Goal: Task Accomplishment & Management: Use online tool/utility

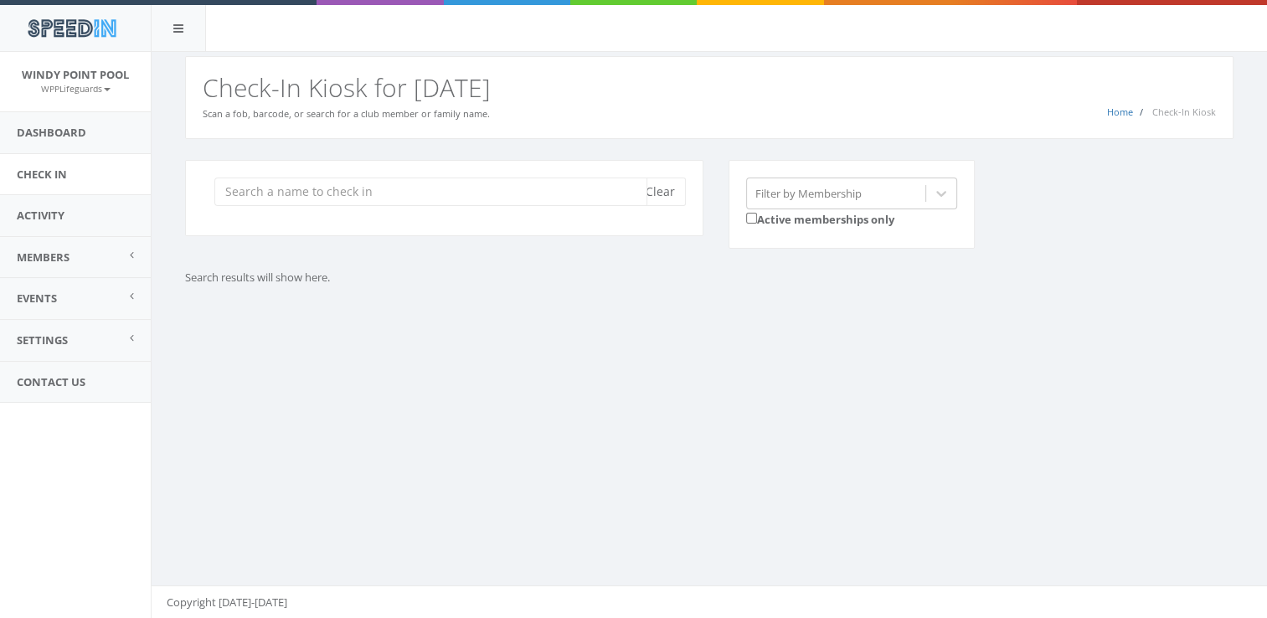
click at [513, 188] on input "search" at bounding box center [430, 192] width 433 height 28
type input "v"
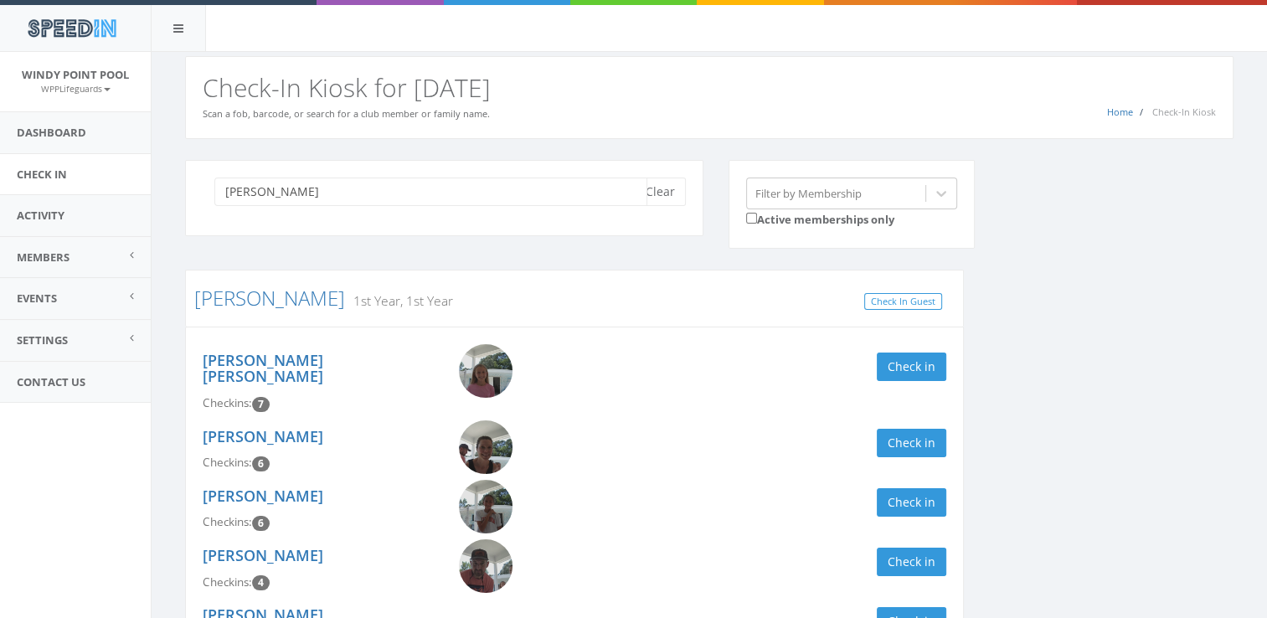
type input "christophel"
click at [1082, 419] on div "christophel Clear Filter by Membership Active memberships only Christophel 1st …" at bounding box center [710, 458] width 1074 height 597
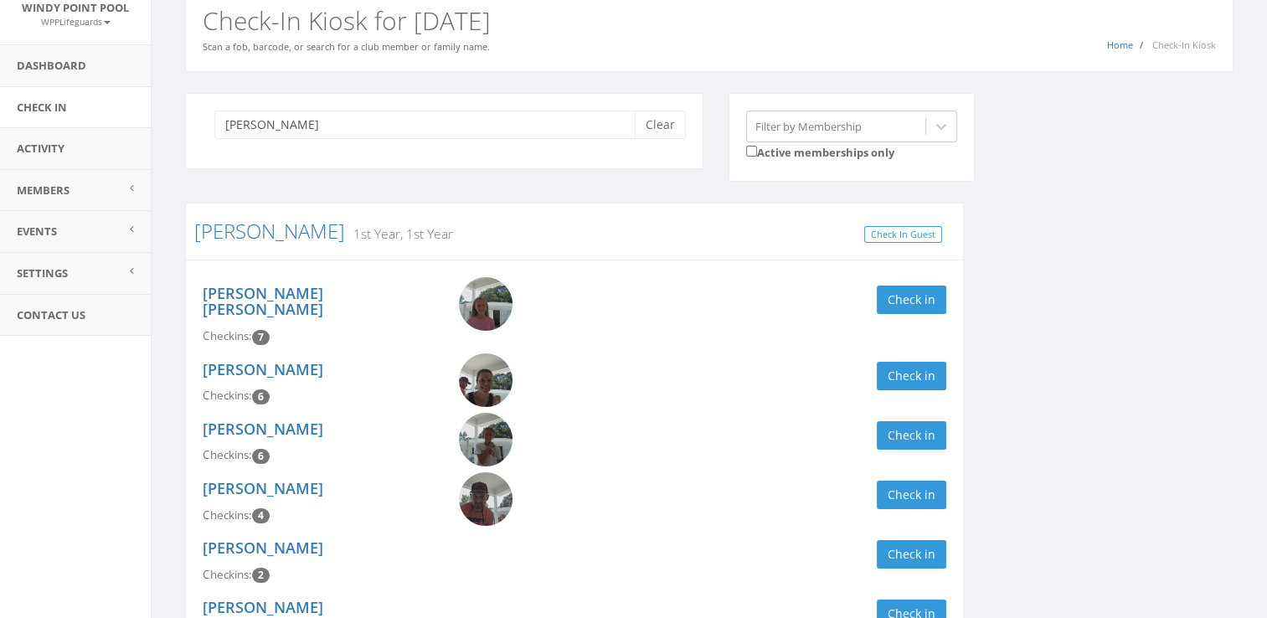
scroll to position [100, 0]
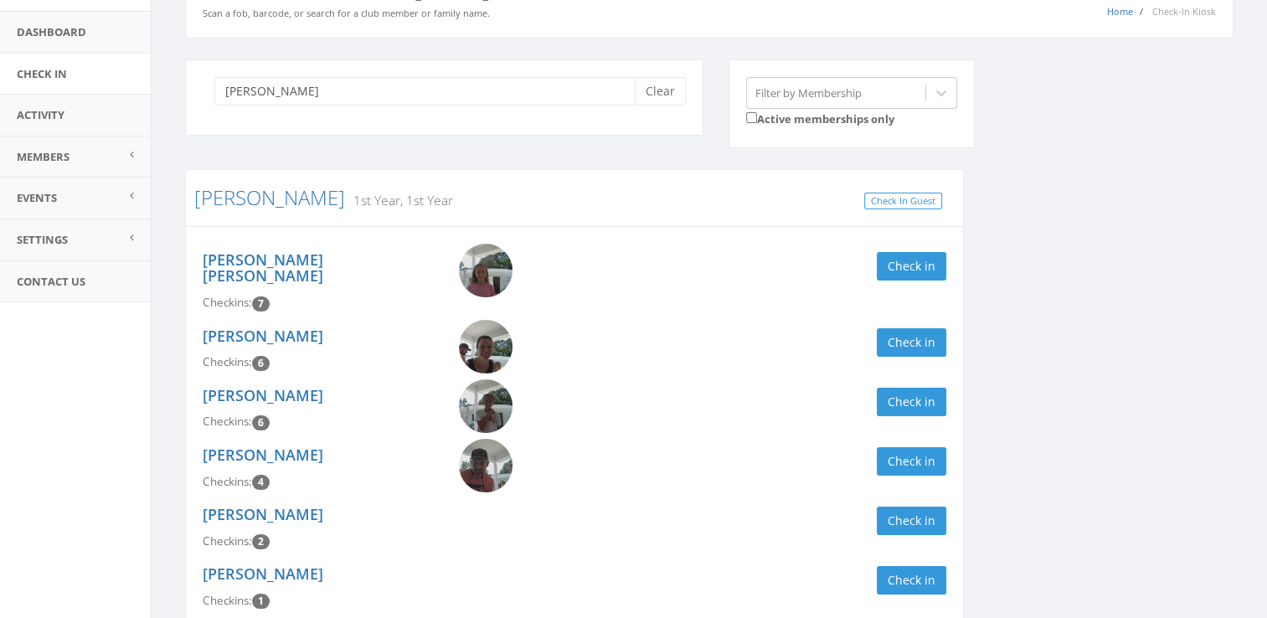
click at [286, 270] on div "Sara Kate Christophel Checkins: 7" at bounding box center [318, 282] width 256 height 76
click at [660, 95] on button "Clear" at bounding box center [660, 91] width 51 height 28
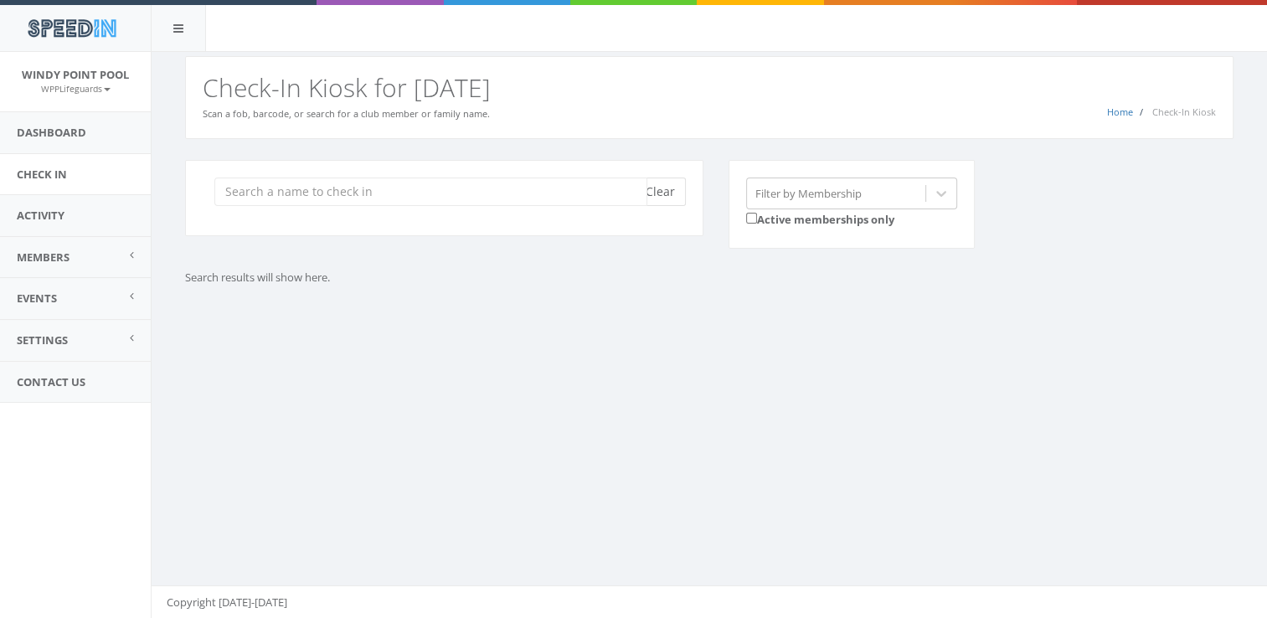
scroll to position [0, 0]
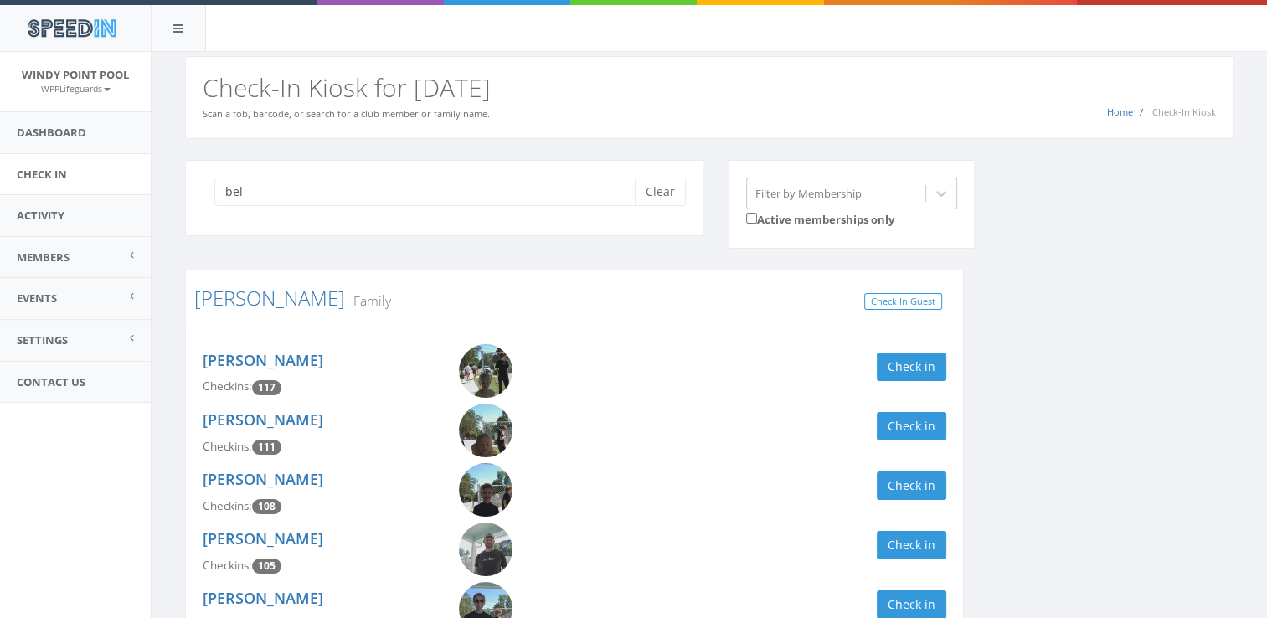
click at [583, 195] on input "bel" at bounding box center [430, 192] width 433 height 28
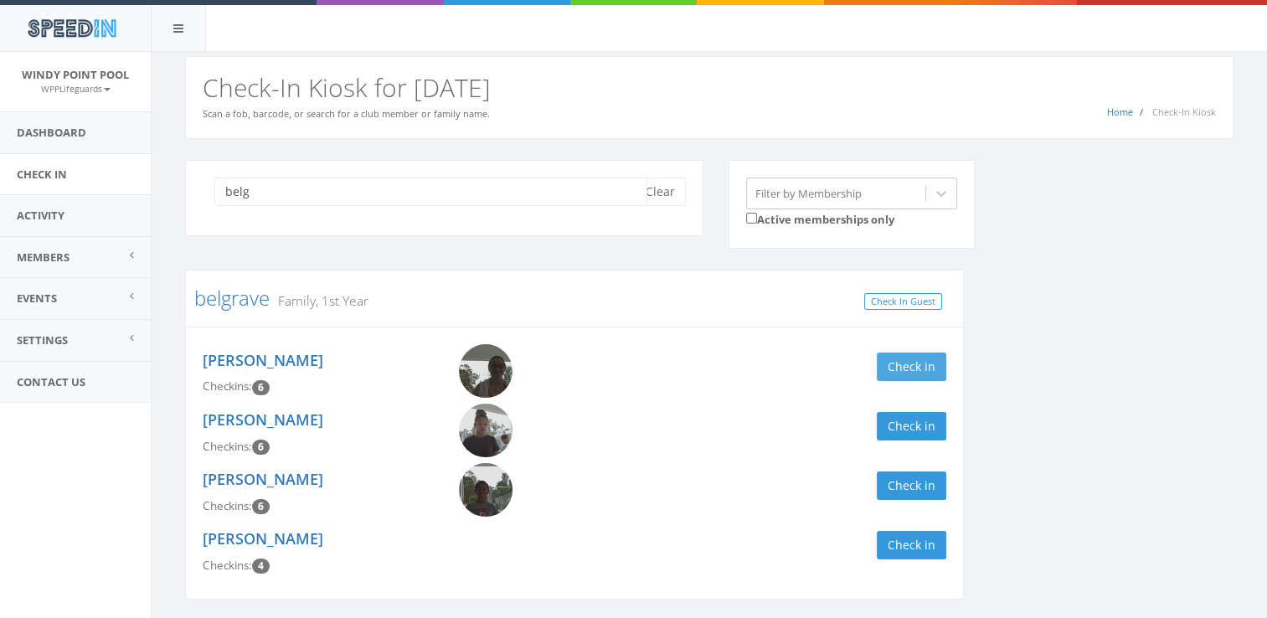
type input "belg"
click at [903, 364] on button "Check in" at bounding box center [912, 367] width 70 height 28
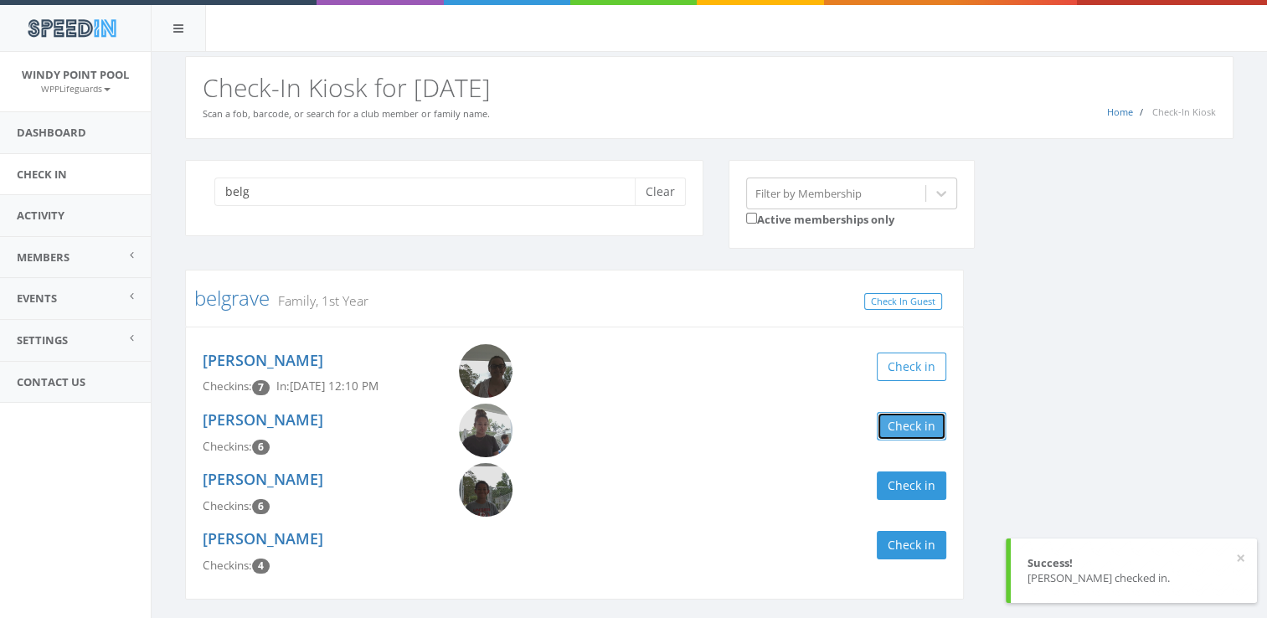
click at [914, 434] on button "Check in" at bounding box center [912, 426] width 70 height 28
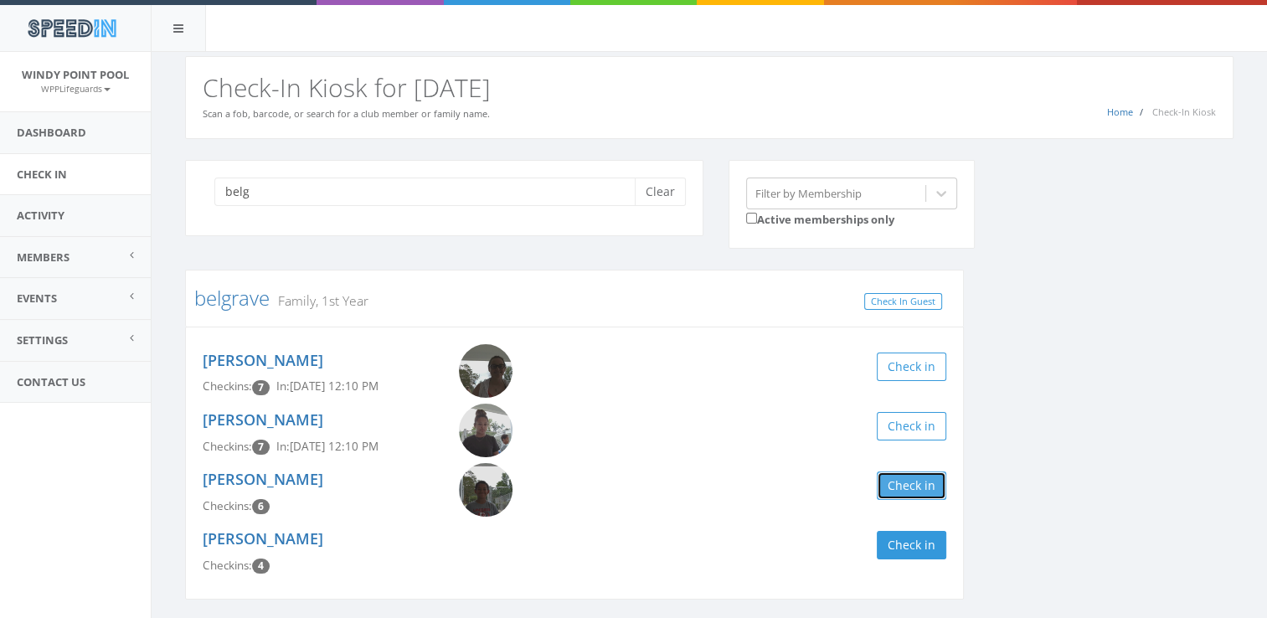
click at [898, 495] on button "Check in" at bounding box center [912, 485] width 70 height 28
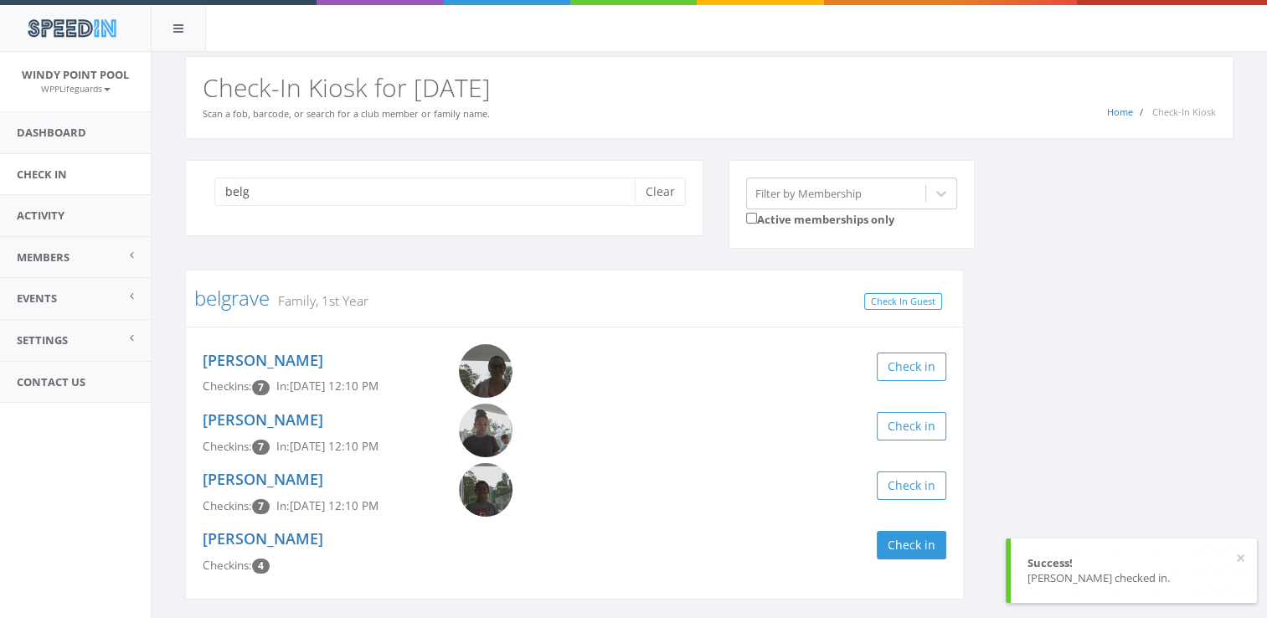
click at [1069, 437] on div "belg Clear Filter by Membership Active memberships only belgrave Family, 1st Ye…" at bounding box center [710, 390] width 1074 height 461
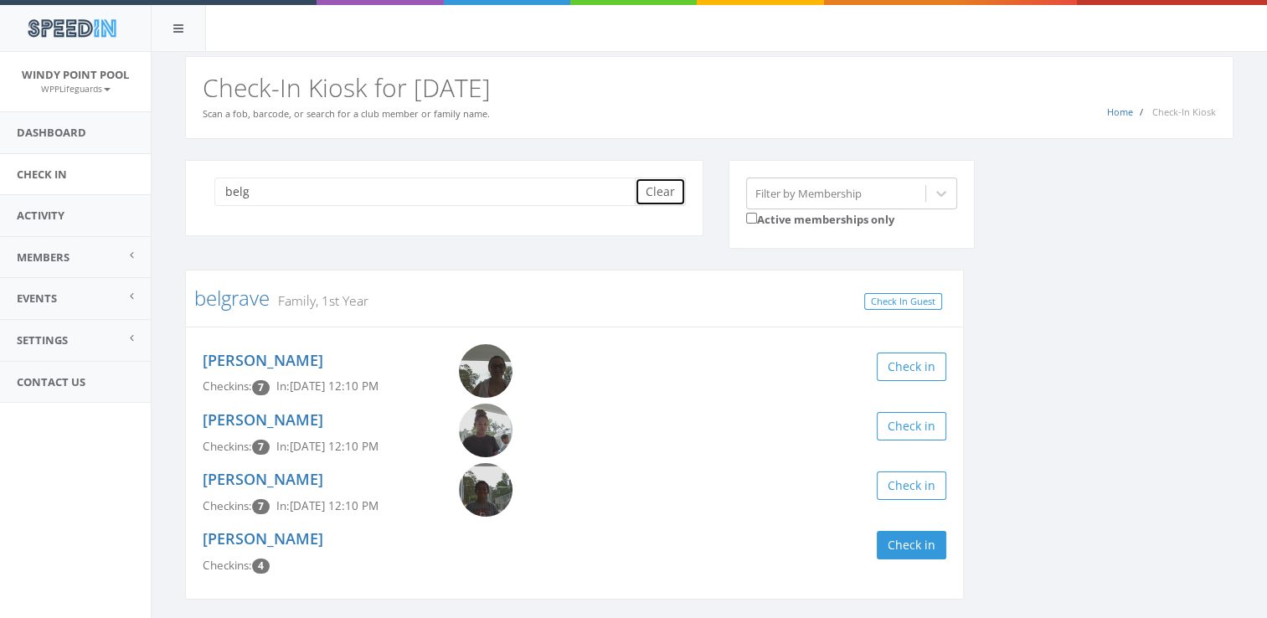
click at [661, 188] on button "Clear" at bounding box center [660, 192] width 51 height 28
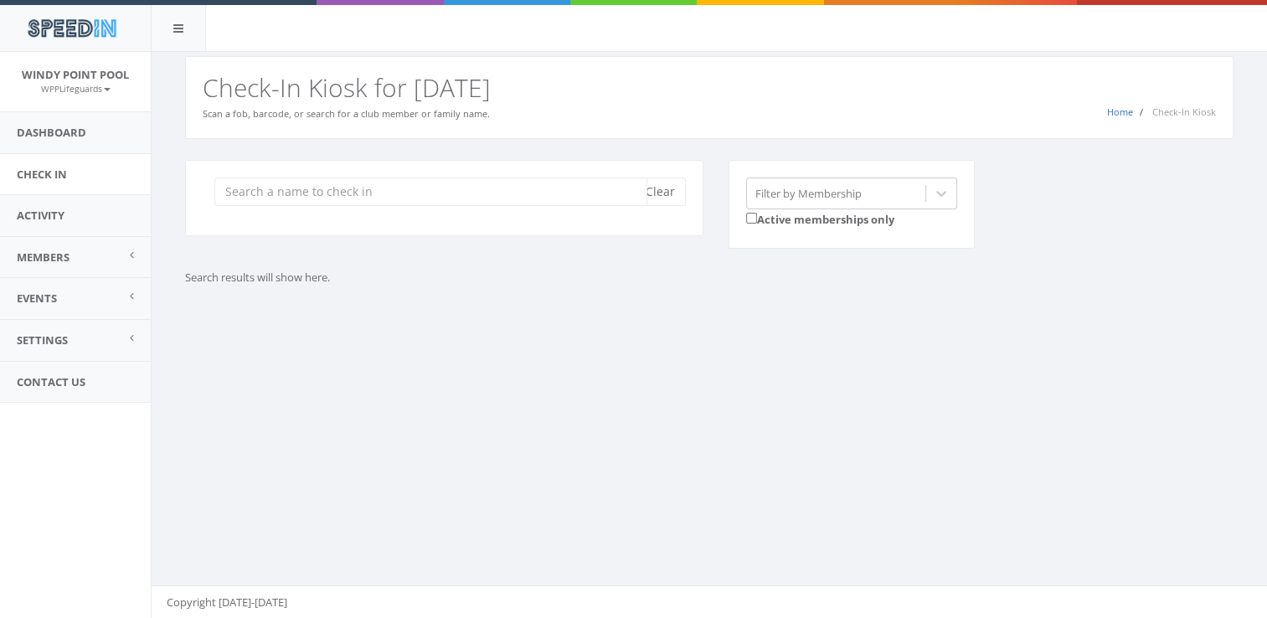
click at [629, 191] on input "search" at bounding box center [430, 192] width 433 height 28
click at [354, 202] on input "search" at bounding box center [430, 192] width 433 height 28
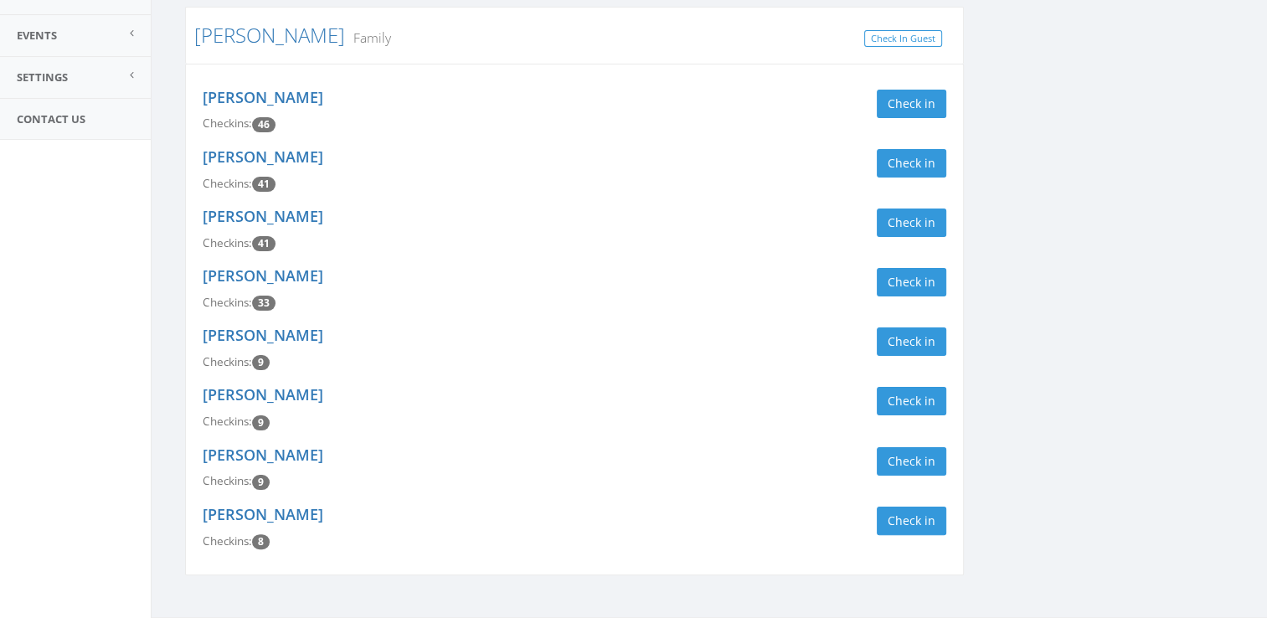
scroll to position [261, 0]
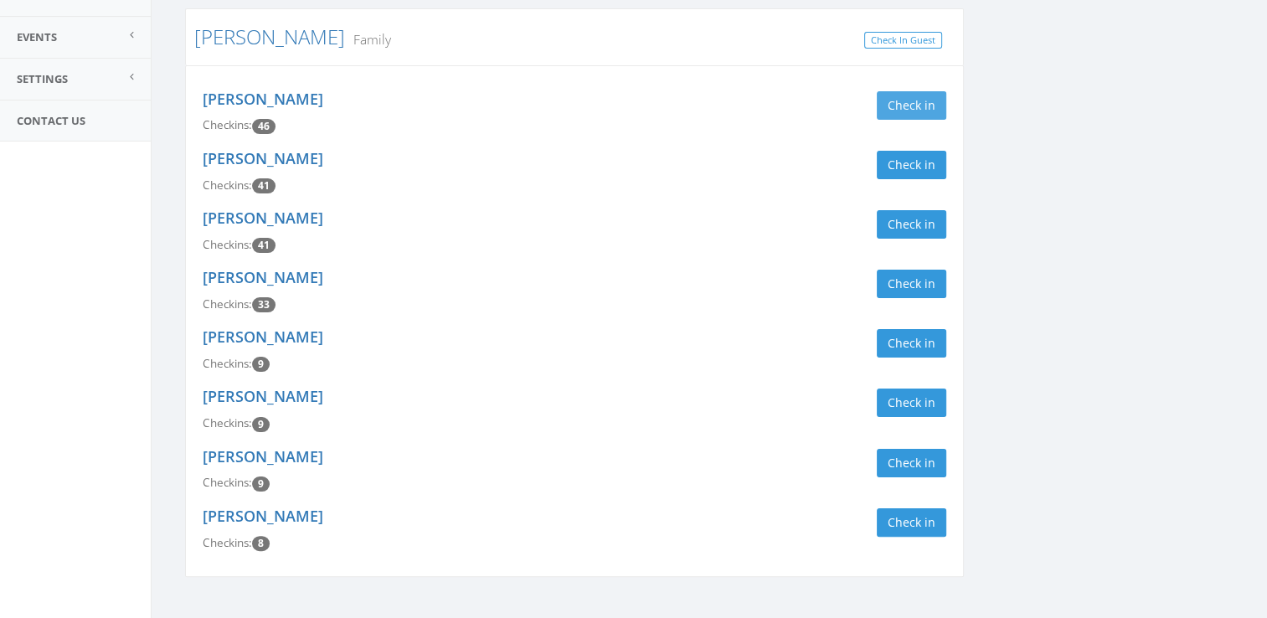
type input "granata"
click at [925, 112] on button "Check in" at bounding box center [912, 105] width 70 height 28
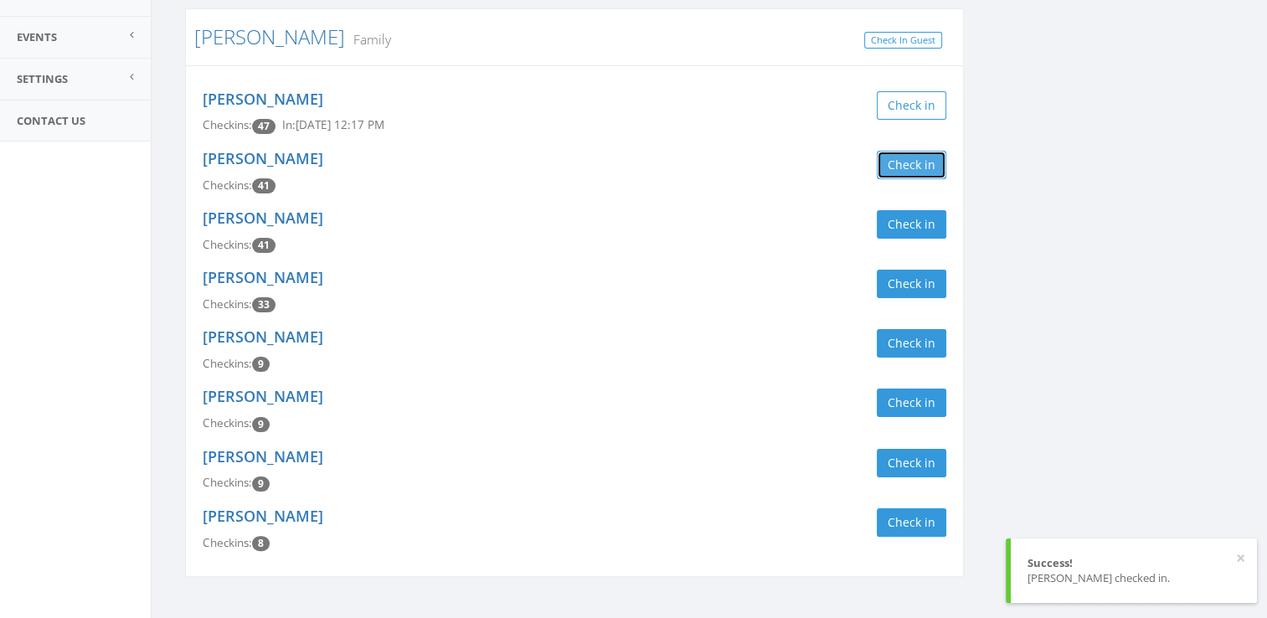
click at [914, 172] on button "Check in" at bounding box center [912, 165] width 70 height 28
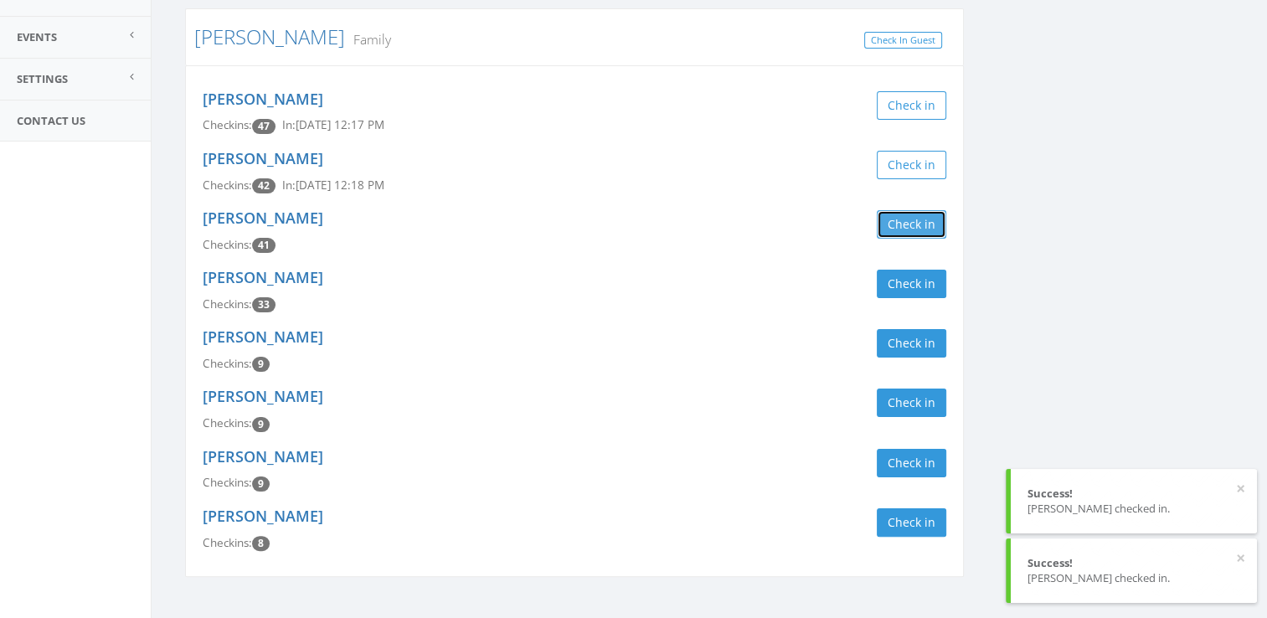
click at [911, 223] on button "Check in" at bounding box center [912, 224] width 70 height 28
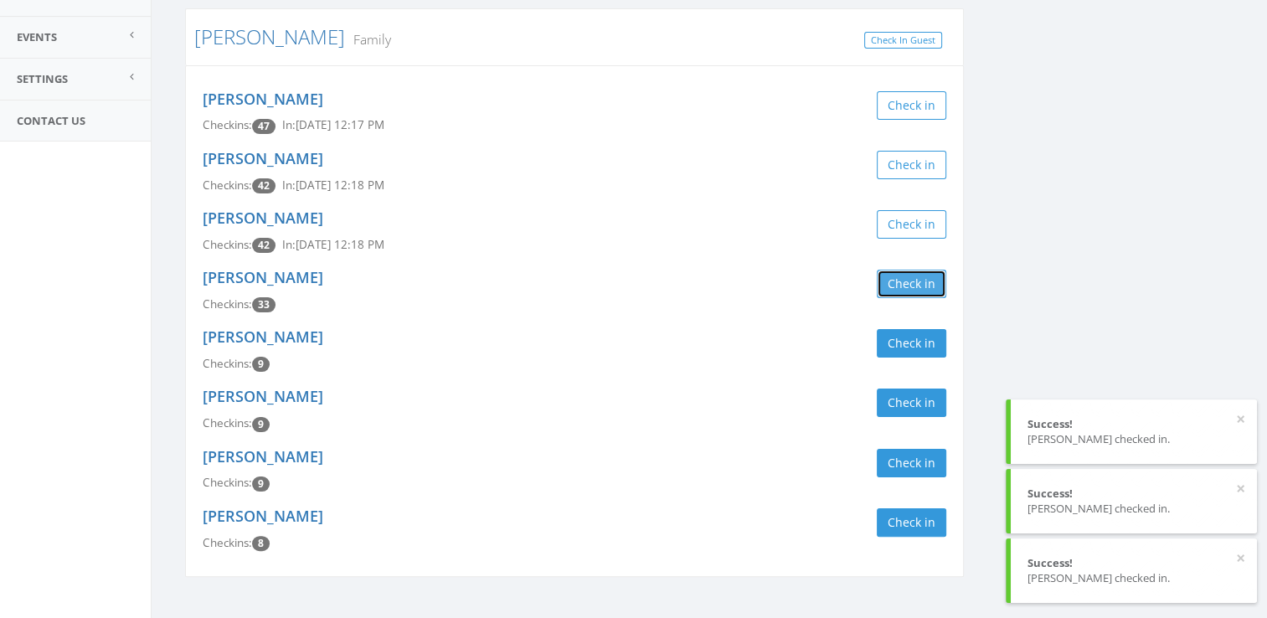
click at [918, 278] on button "Check in" at bounding box center [912, 284] width 70 height 28
click at [905, 335] on button "Check in" at bounding box center [912, 343] width 70 height 28
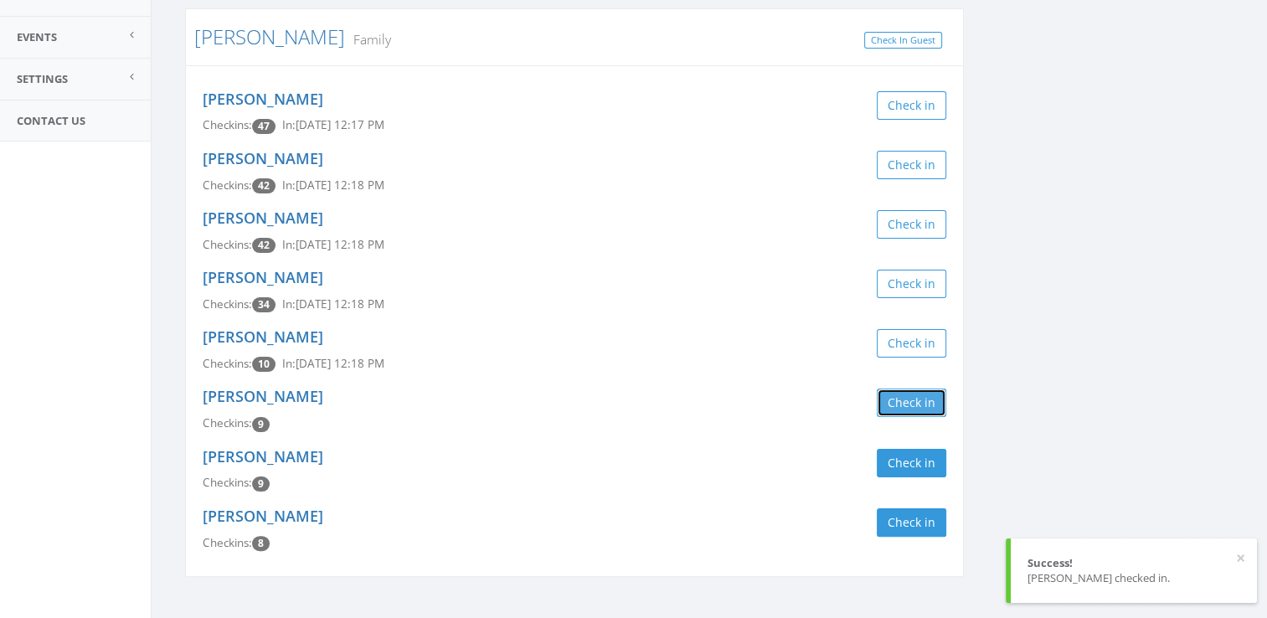
click at [901, 404] on button "Check in" at bounding box center [912, 403] width 70 height 28
click at [898, 465] on button "Check in" at bounding box center [912, 463] width 70 height 28
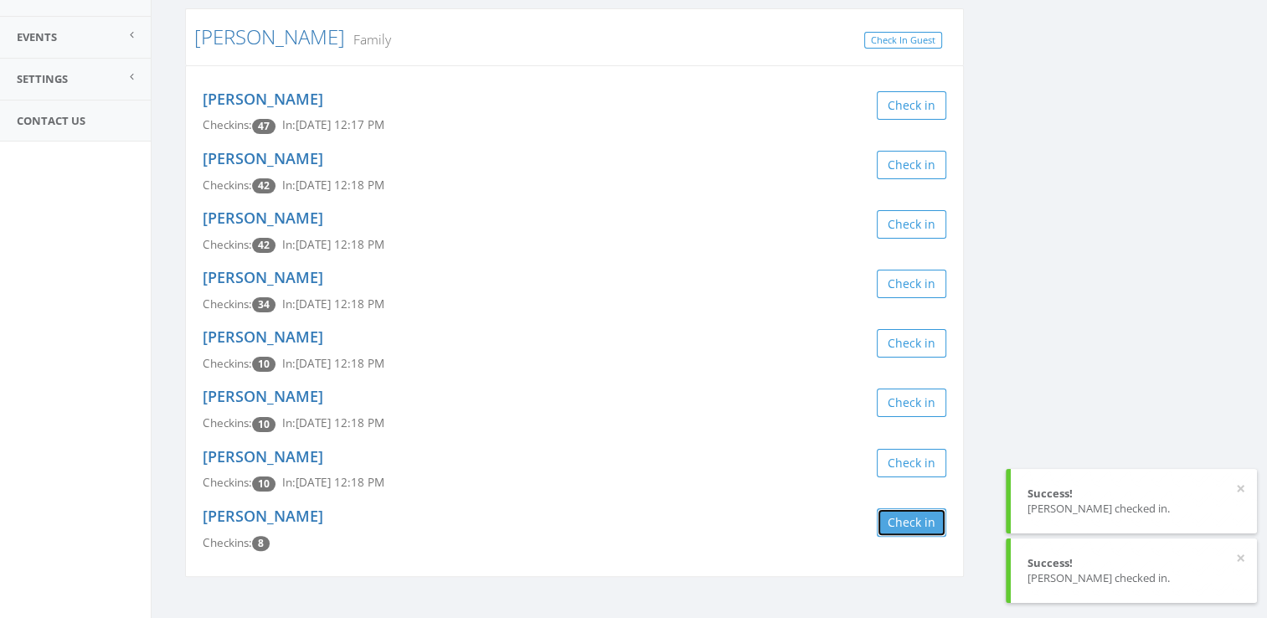
click at [908, 523] on button "Check in" at bounding box center [912, 522] width 70 height 28
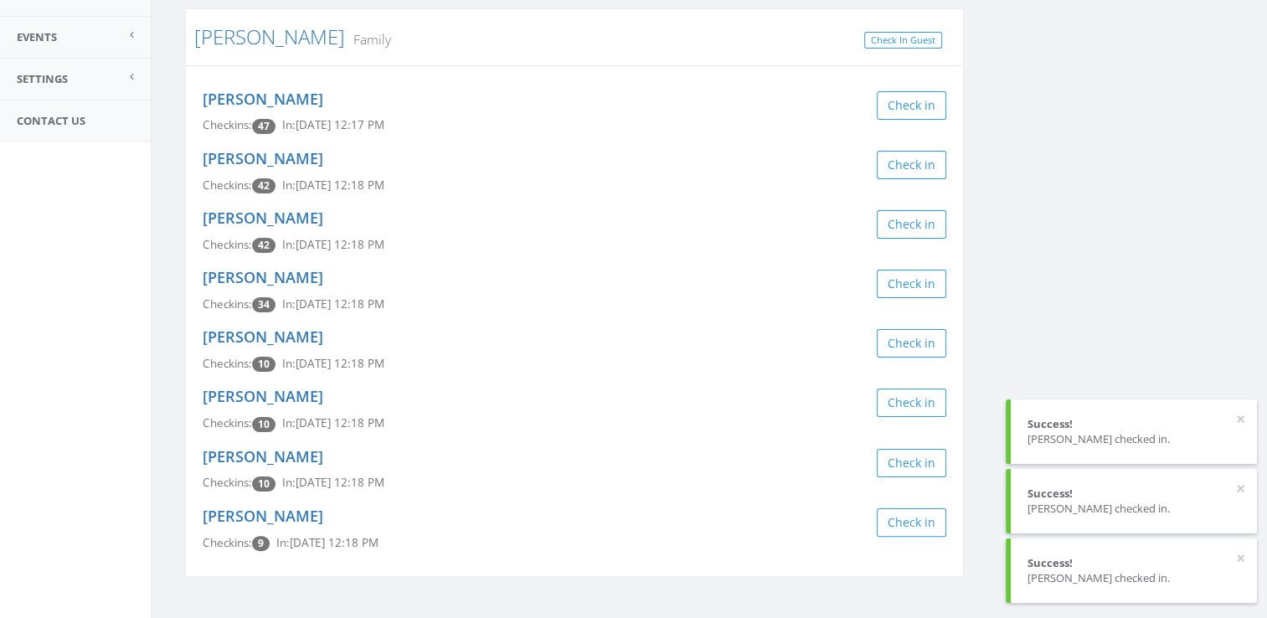
click at [1064, 261] on div "granata Clear Filter by Membership Active memberships only Granata Family Check…" at bounding box center [710, 248] width 1074 height 699
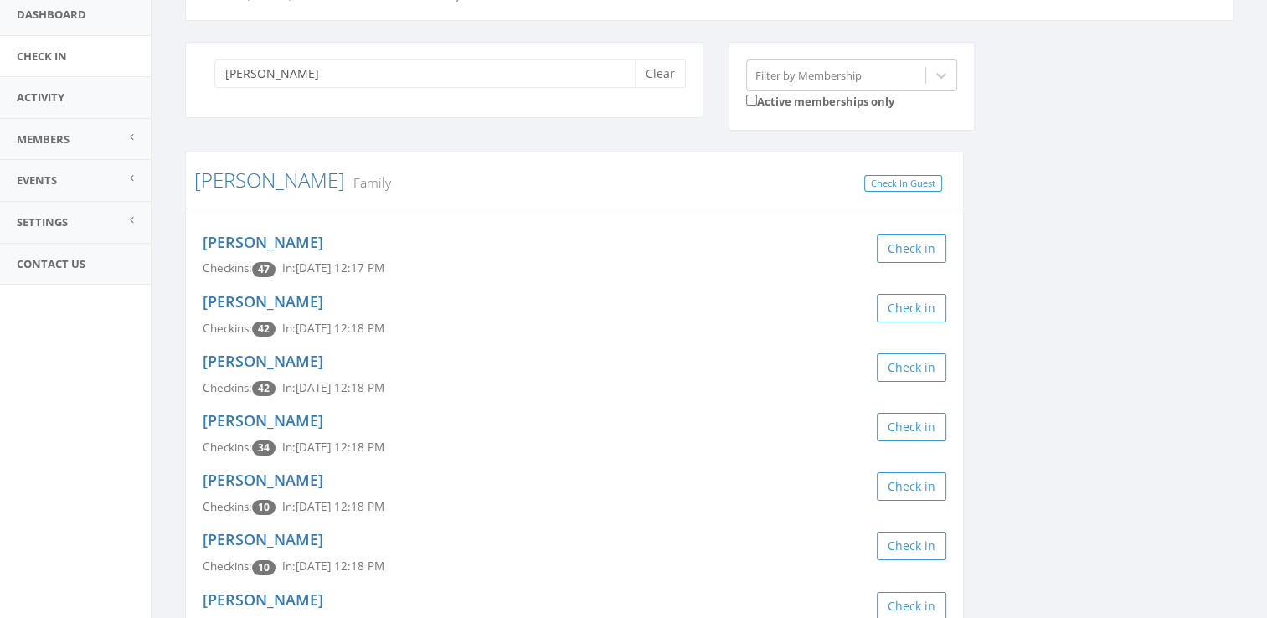
scroll to position [37, 0]
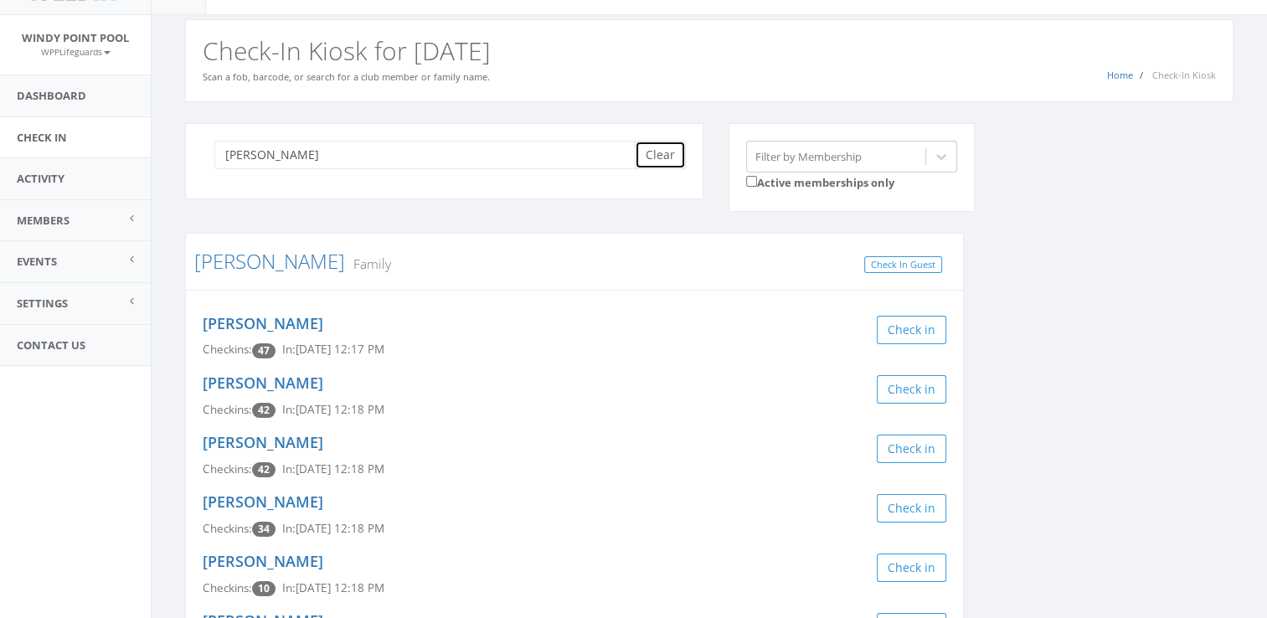
click at [657, 165] on button "Clear" at bounding box center [660, 155] width 51 height 28
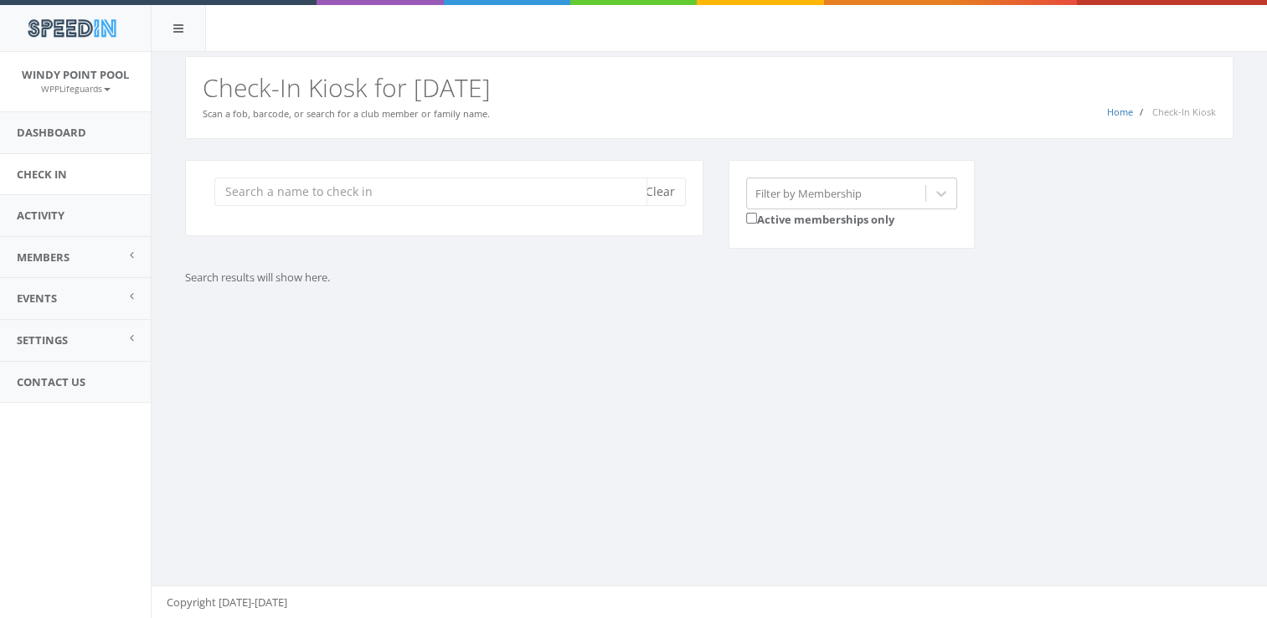
scroll to position [0, 0]
click at [611, 389] on div "You are using Internet Explorer, which is an old, insecure browser that does no…" at bounding box center [709, 335] width 1116 height 567
click at [338, 204] on input "search" at bounding box center [430, 192] width 433 height 28
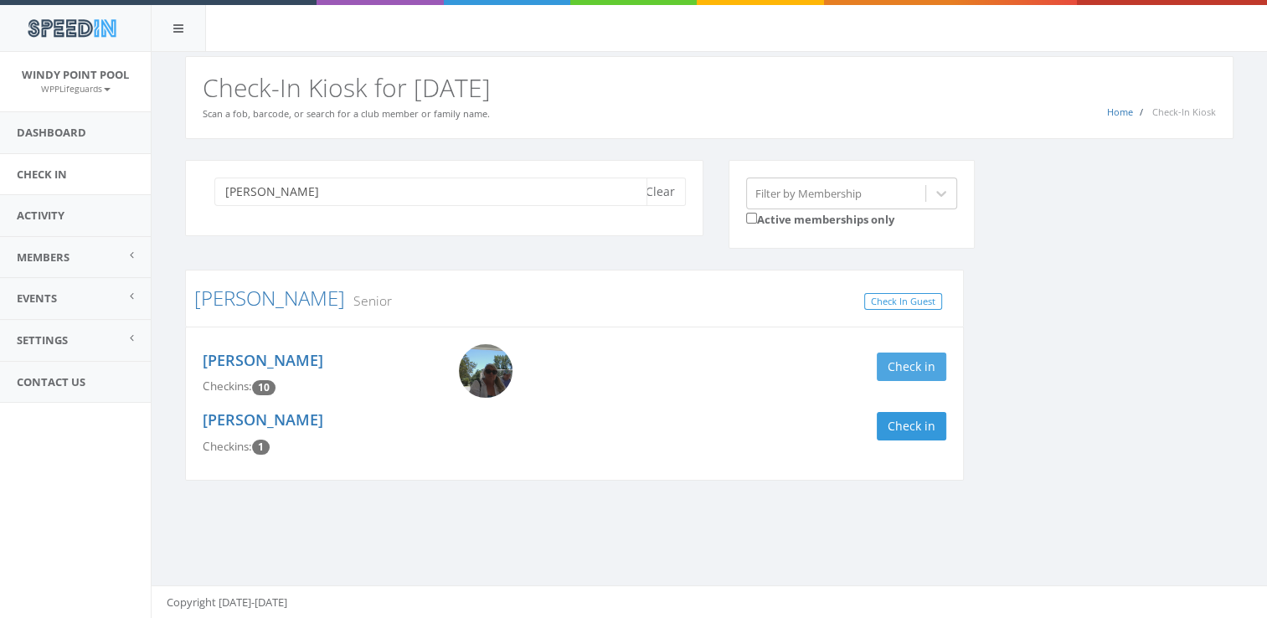
type input "lovejoy"
click at [914, 363] on button "Check in" at bounding box center [912, 367] width 70 height 28
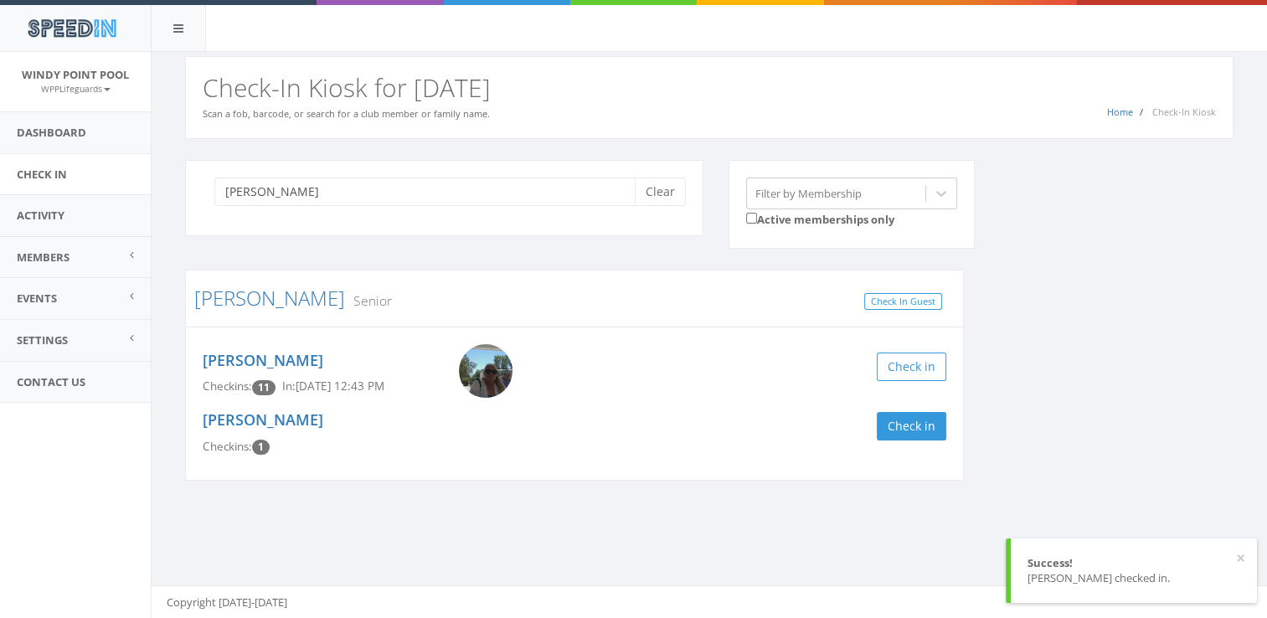
click at [691, 526] on div "lovejoy Clear Filter by Membership Active memberships only Lovejoy Senior Check…" at bounding box center [709, 347] width 1115 height 417
click at [680, 191] on button "Clear" at bounding box center [660, 192] width 51 height 28
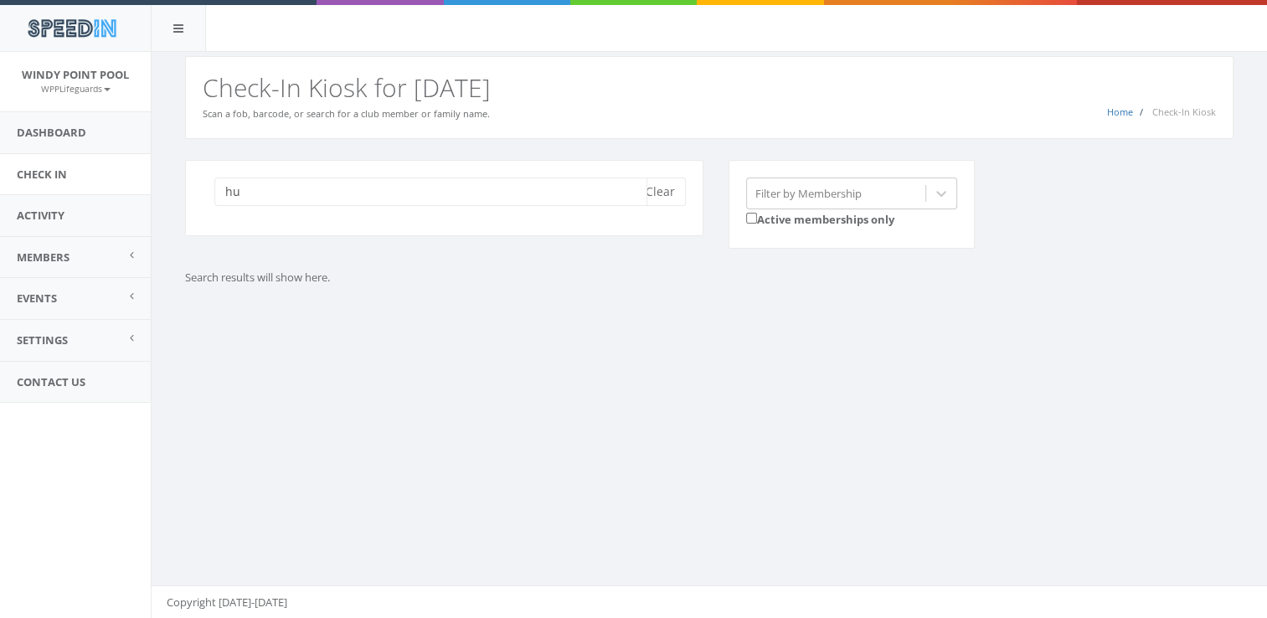
type input "h"
type input "b"
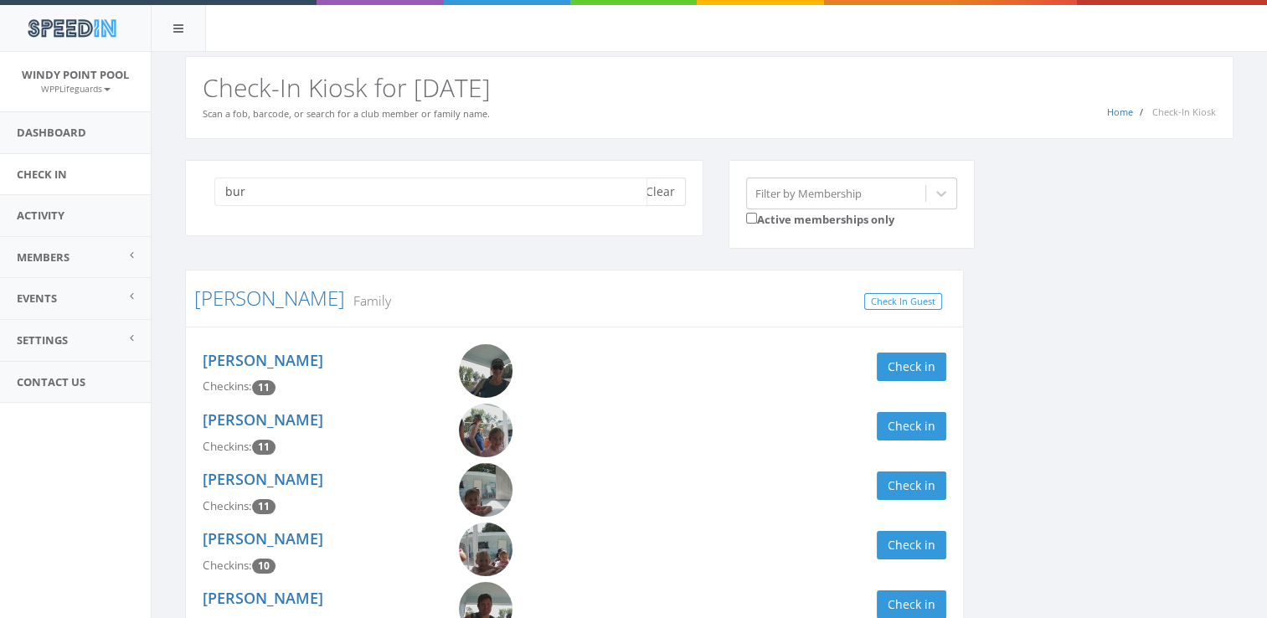
type input "bur"
click at [663, 181] on button "Clear" at bounding box center [660, 192] width 51 height 28
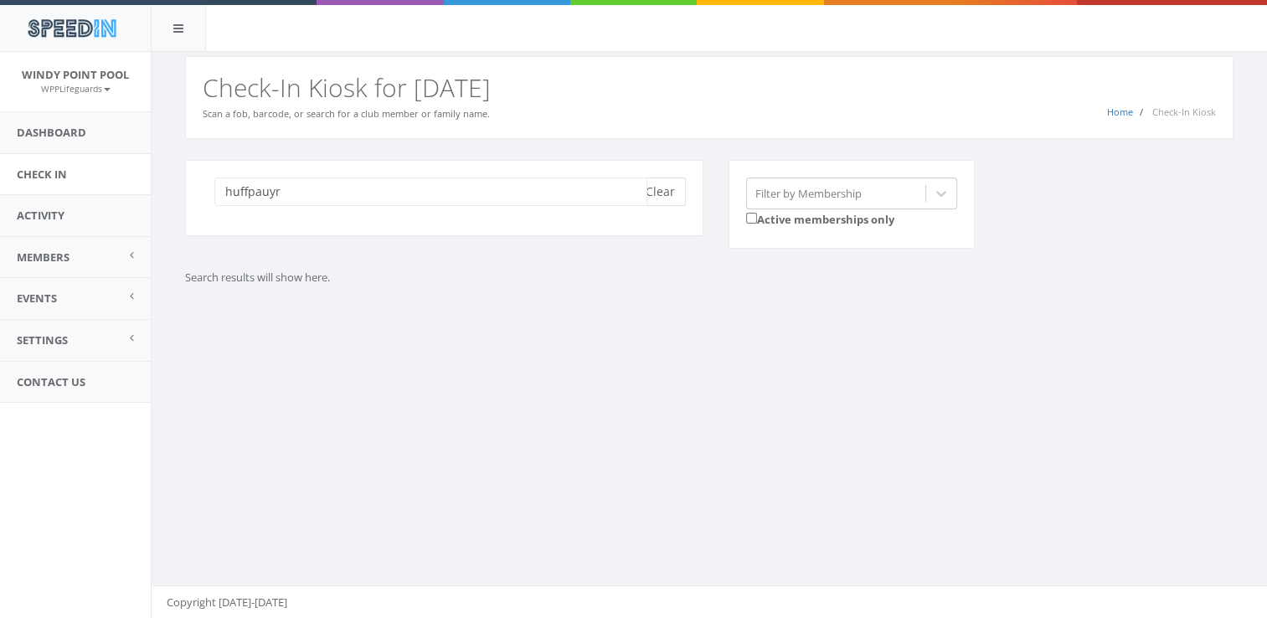
type input "huffpauyr"
click at [661, 193] on button "Clear" at bounding box center [660, 192] width 51 height 28
click at [51, 178] on link "Check In" at bounding box center [75, 174] width 151 height 41
click at [67, 220] on link "Activity" at bounding box center [75, 215] width 151 height 41
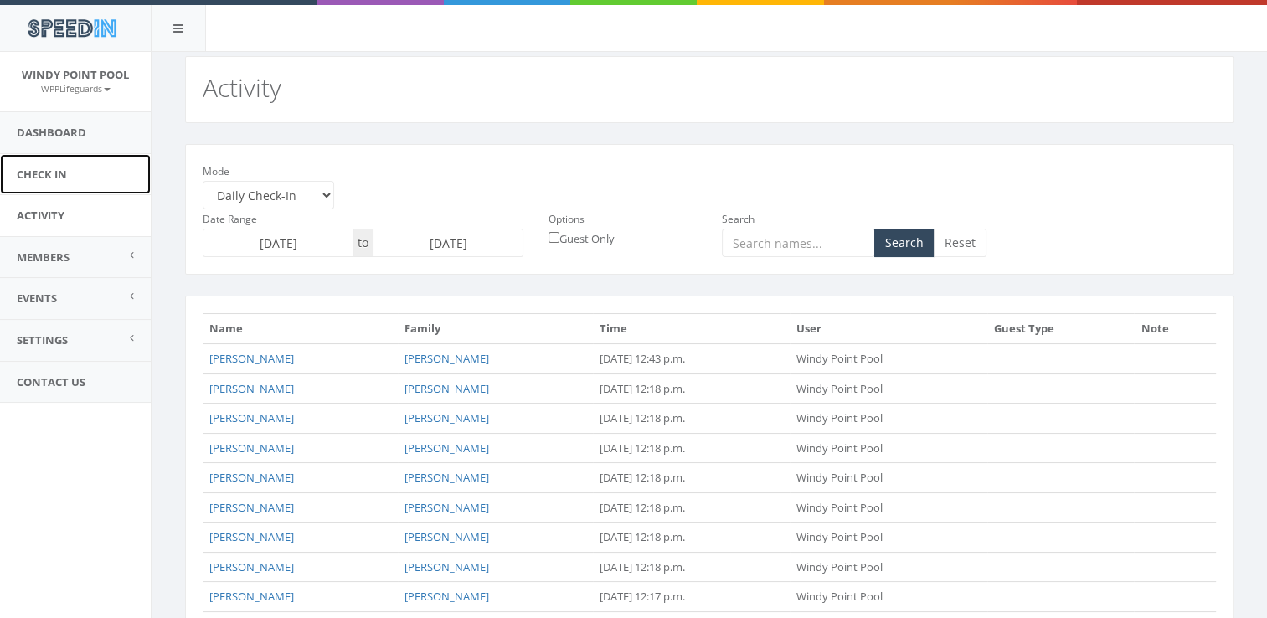
click at [47, 169] on link "Check In" at bounding box center [75, 174] width 151 height 41
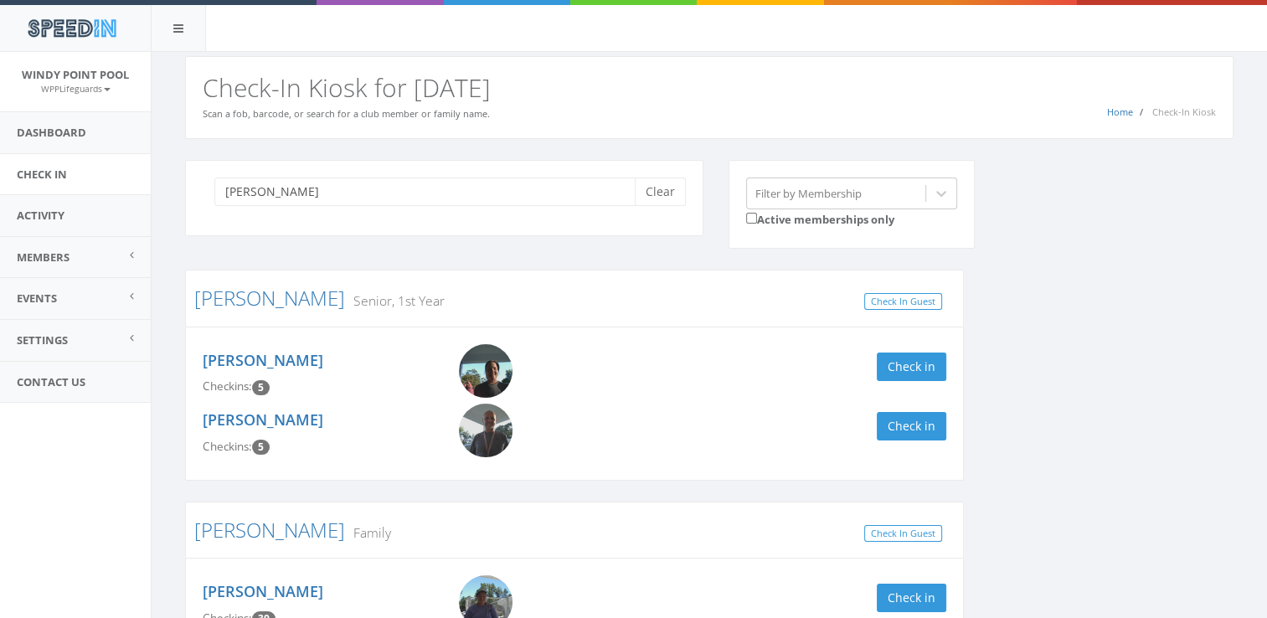
type input "[PERSON_NAME]"
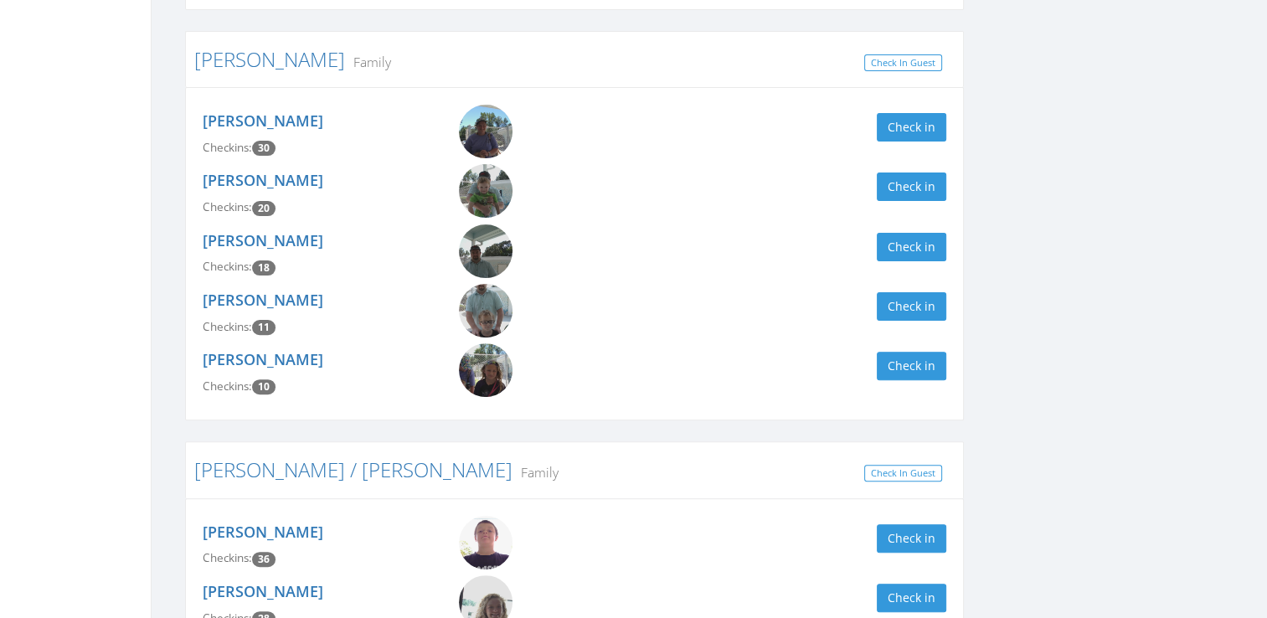
scroll to position [502, 0]
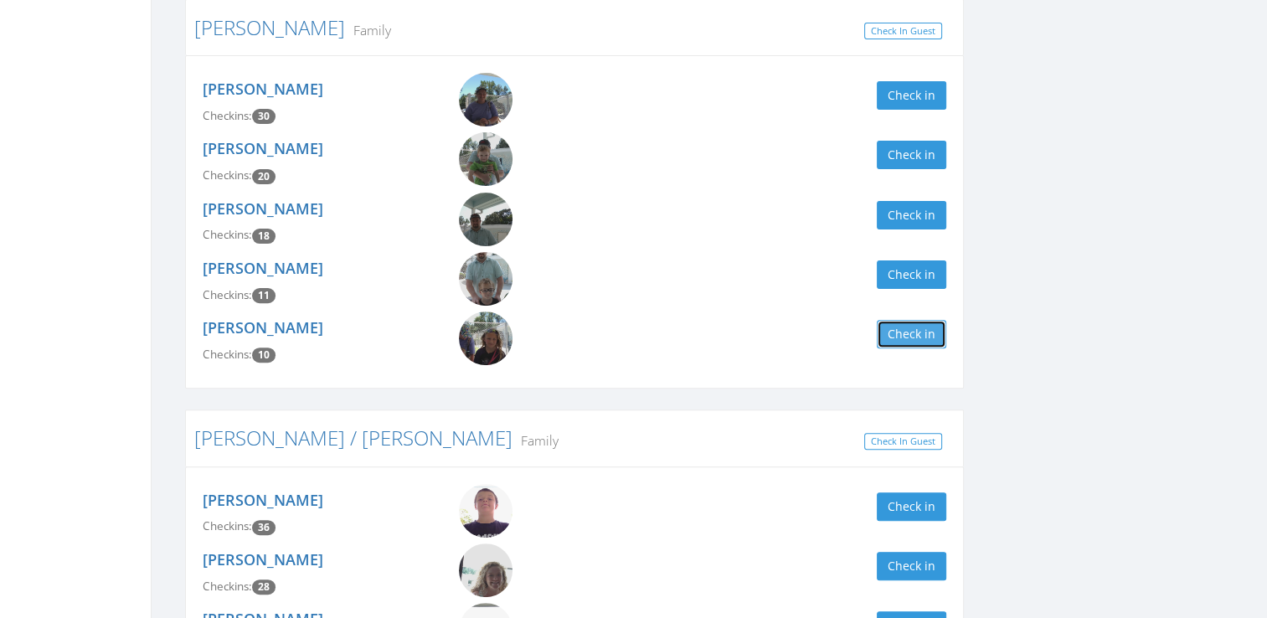
click at [889, 331] on button "Check in" at bounding box center [912, 334] width 70 height 28
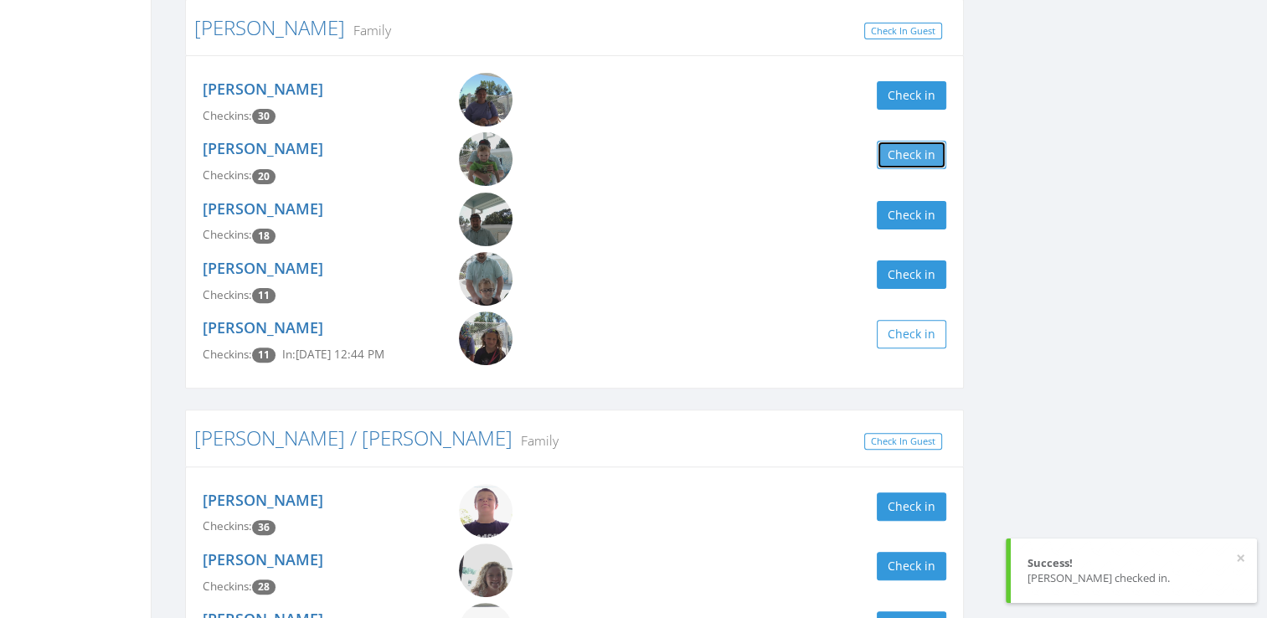
click at [888, 145] on button "Check in" at bounding box center [912, 155] width 70 height 28
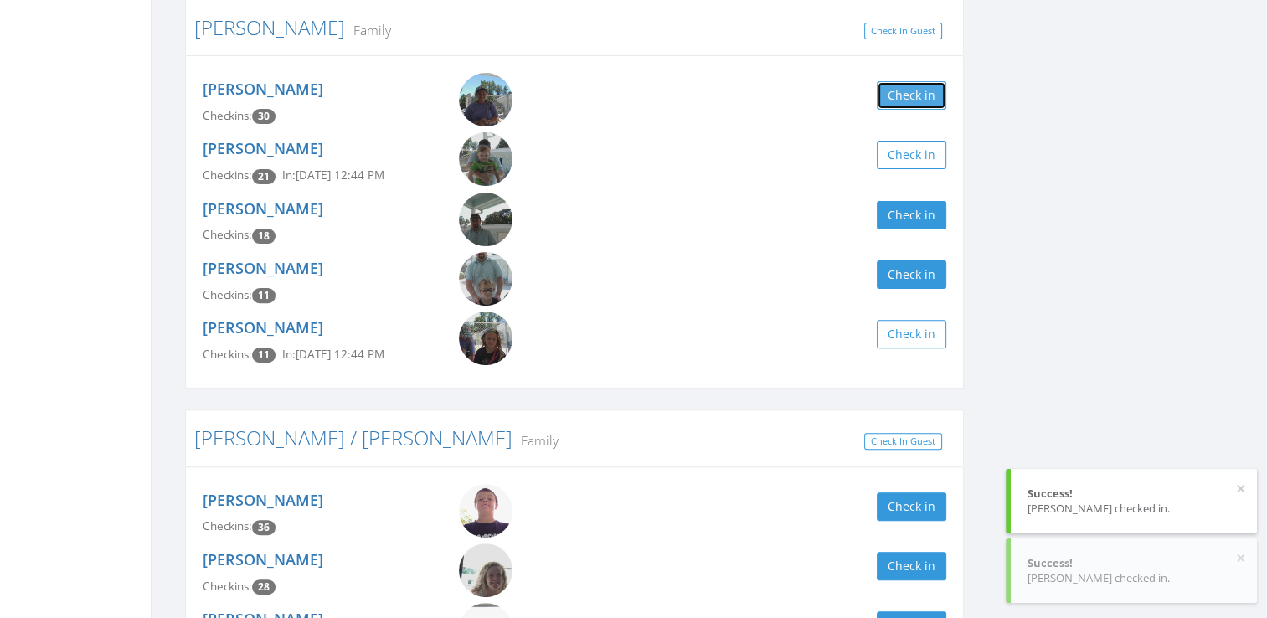
click at [888, 90] on button "Check in" at bounding box center [912, 95] width 70 height 28
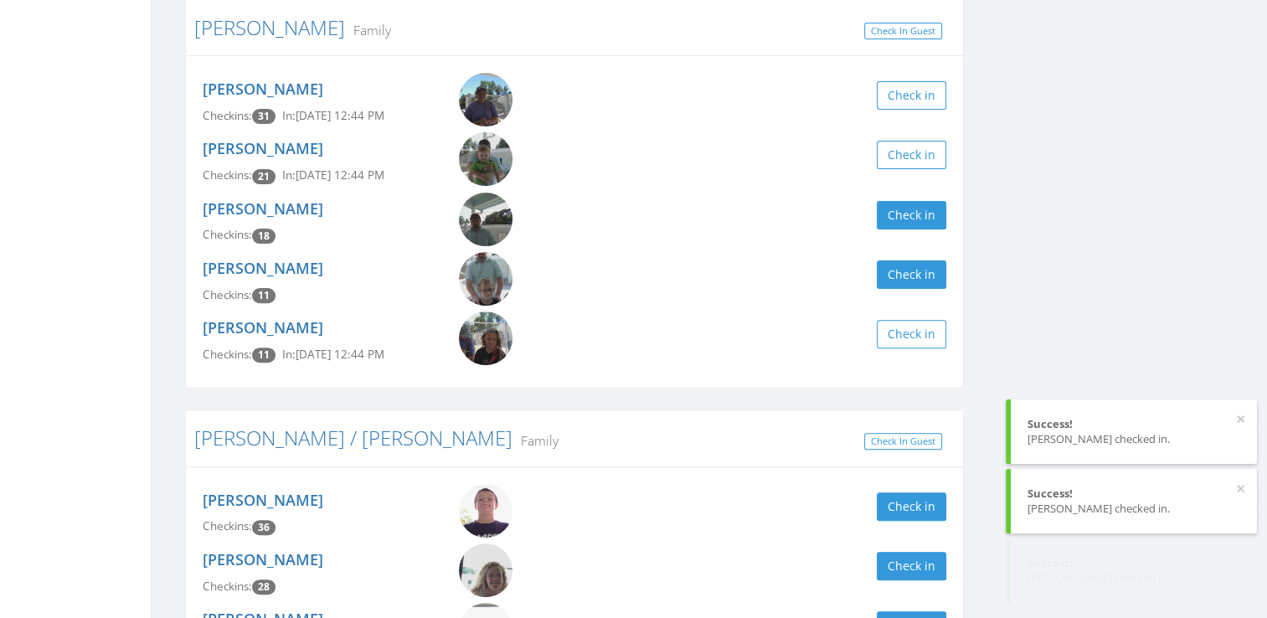
click at [1022, 136] on div "hoff Clear Filter by Membership Active memberships only Hoffmann Senior, 1st Ye…" at bounding box center [710, 209] width 1074 height 1104
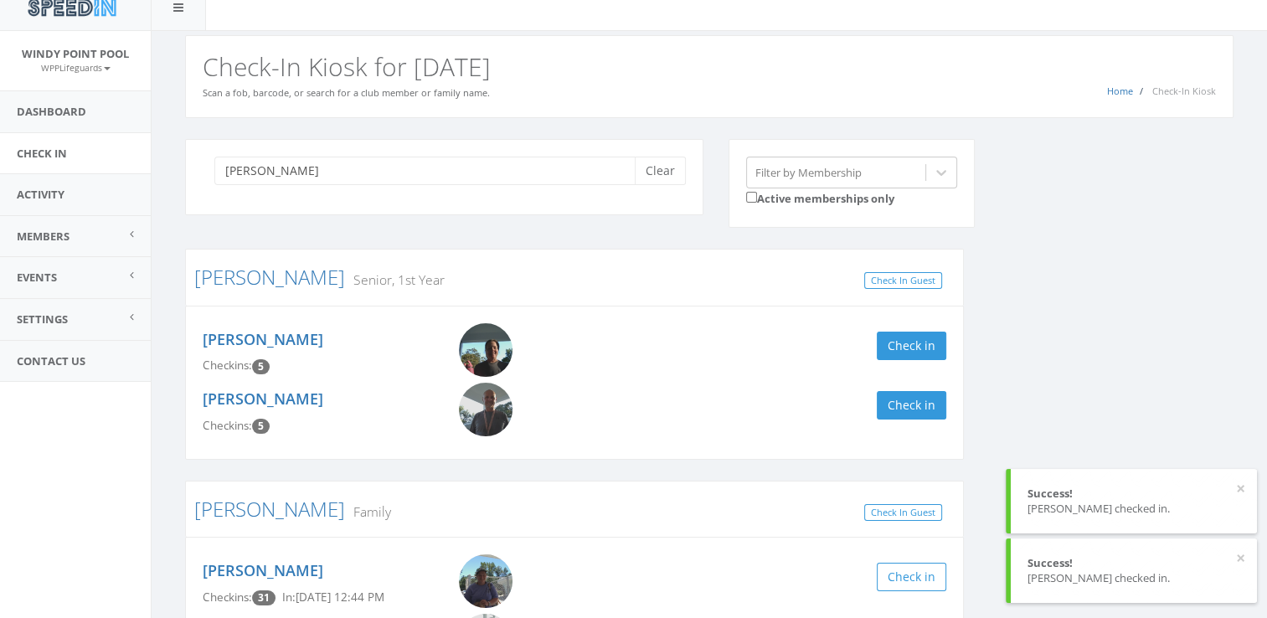
scroll to position [0, 0]
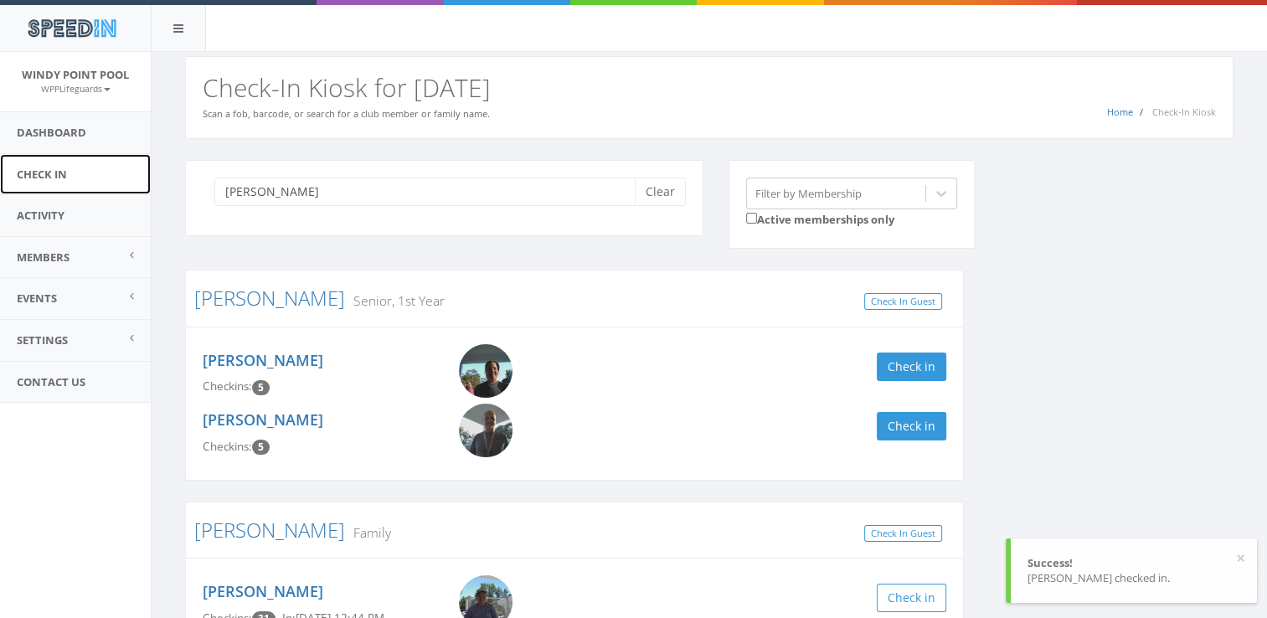
click at [60, 176] on link "Check In" at bounding box center [75, 174] width 151 height 41
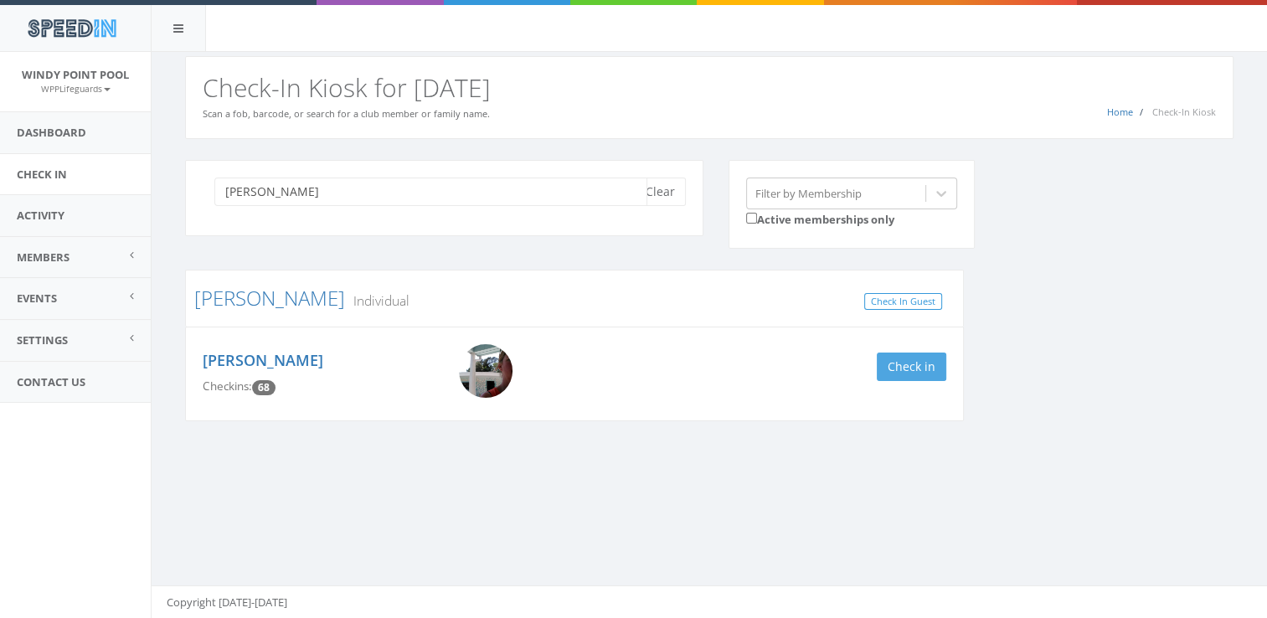
type input "[PERSON_NAME]"
click at [906, 360] on button "Check in" at bounding box center [912, 367] width 70 height 28
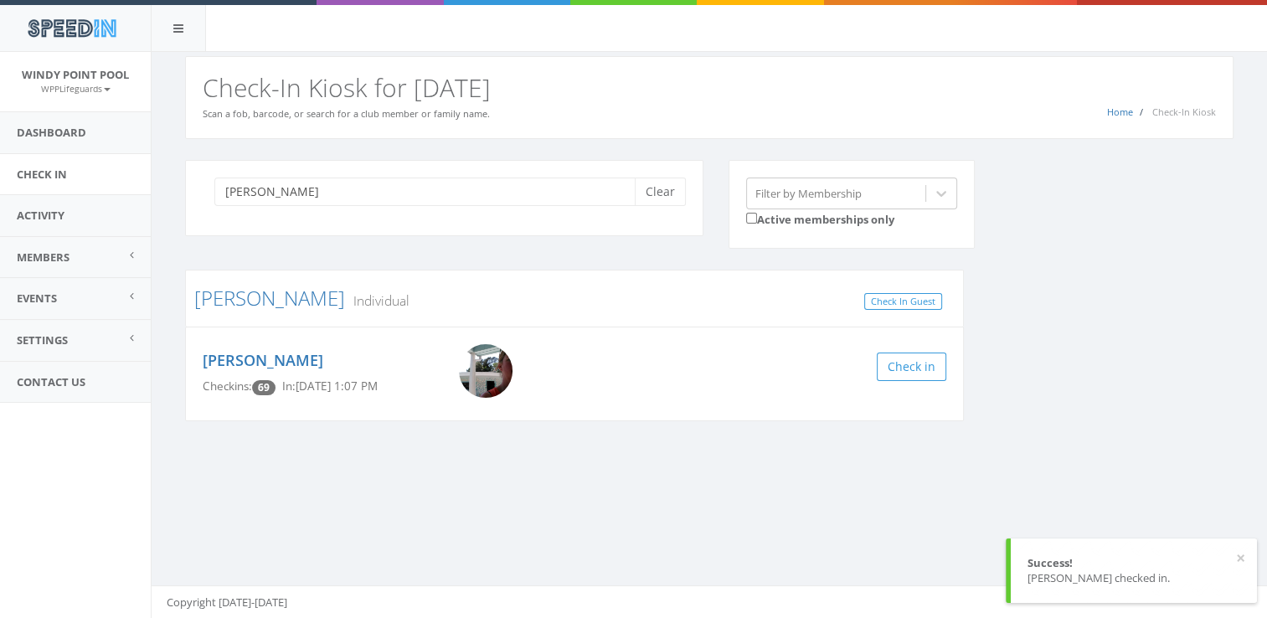
click at [727, 292] on h3 "[PERSON_NAME] Individual" at bounding box center [574, 298] width 760 height 22
click at [654, 193] on button "Clear" at bounding box center [660, 192] width 51 height 28
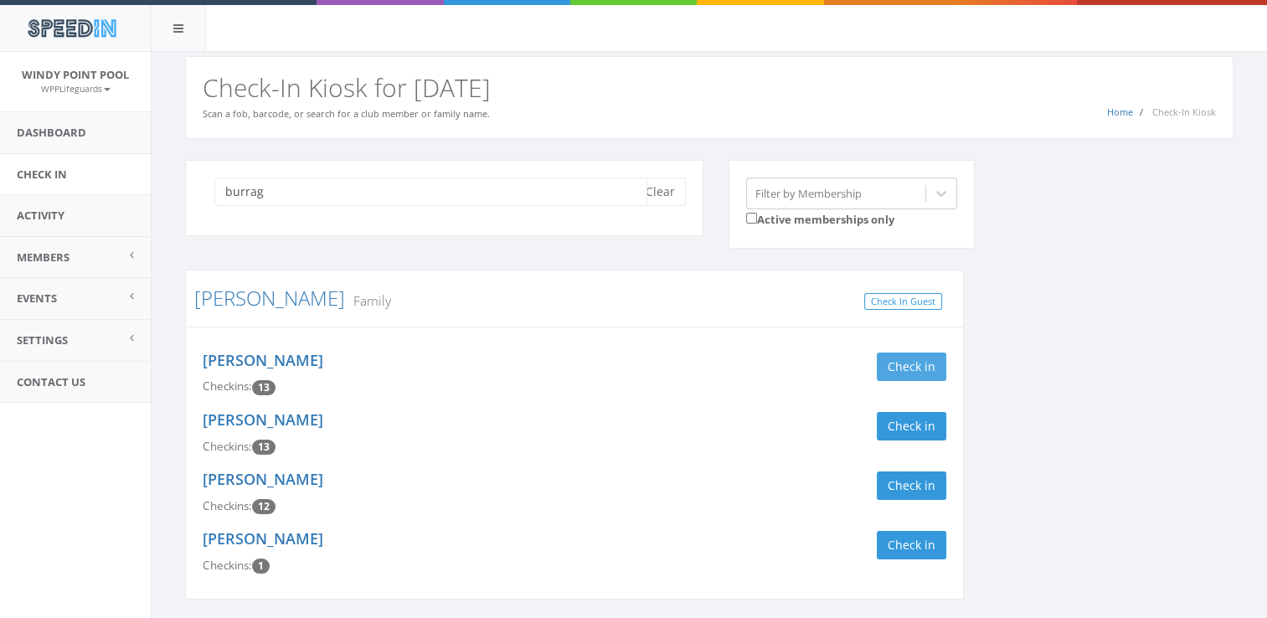
type input "burrag"
click at [921, 368] on button "Check in" at bounding box center [912, 367] width 70 height 28
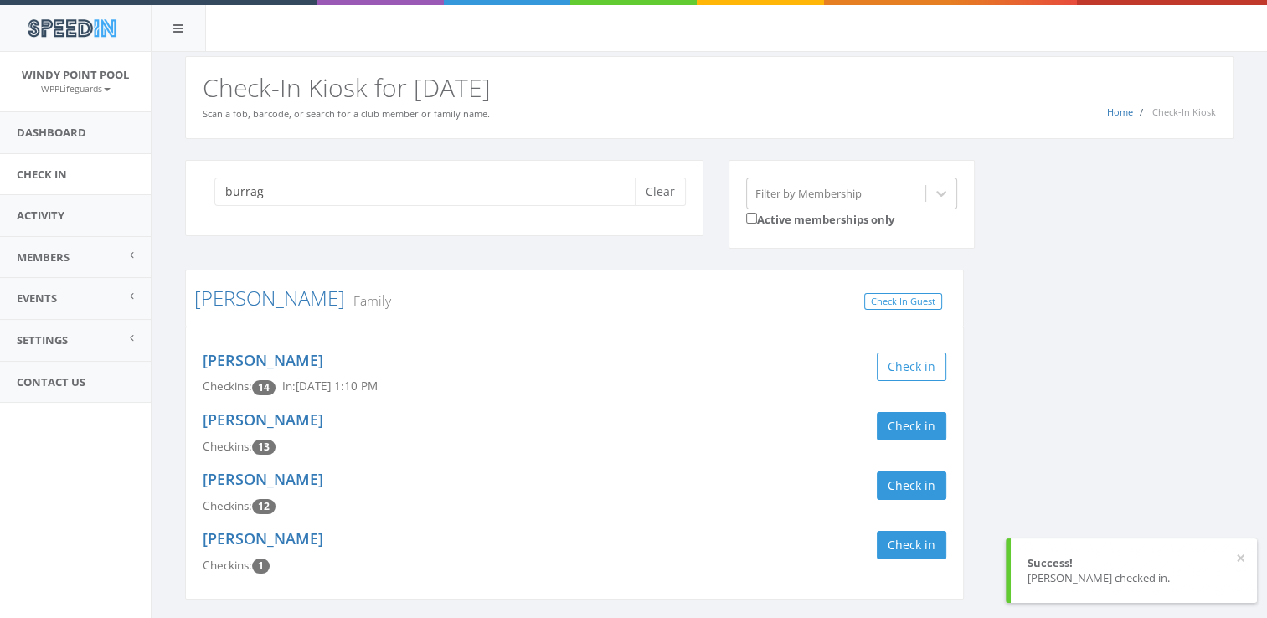
click at [593, 287] on h3 "[PERSON_NAME] Family" at bounding box center [574, 298] width 760 height 22
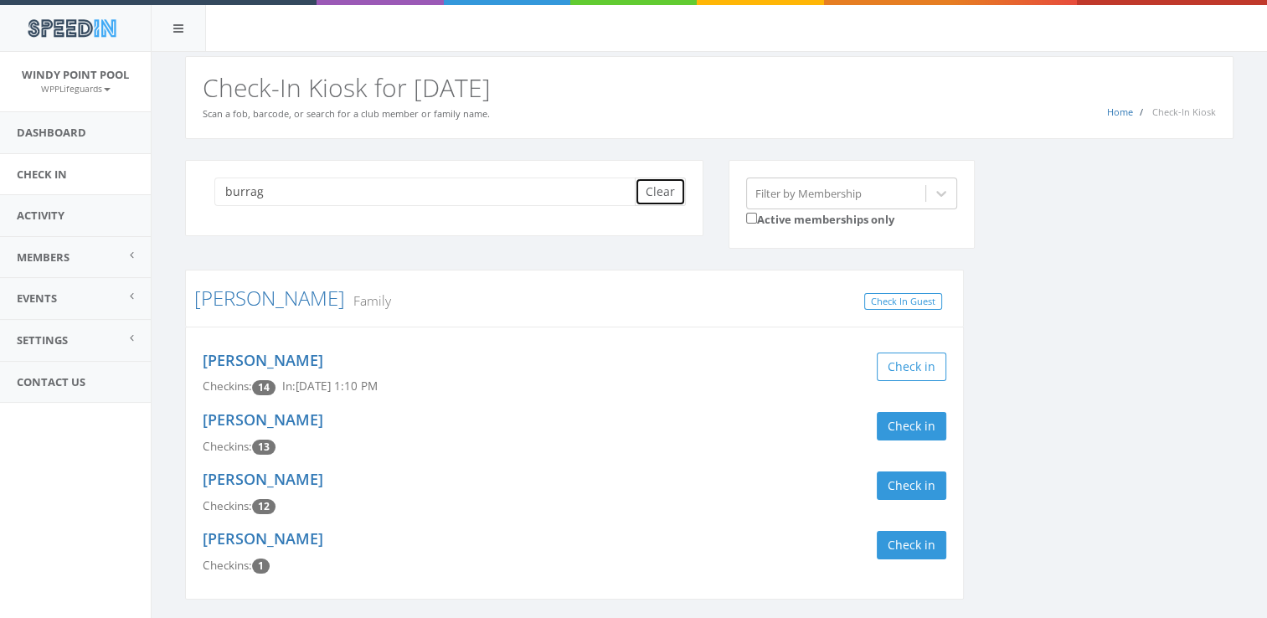
click at [670, 198] on button "Clear" at bounding box center [660, 192] width 51 height 28
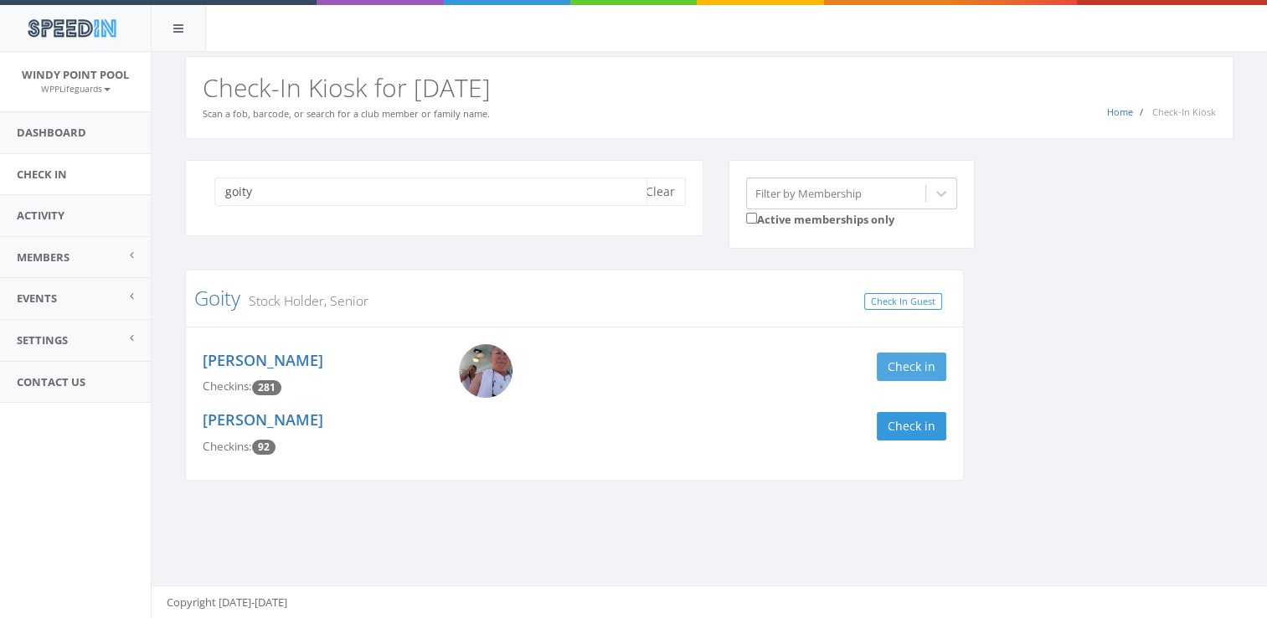
type input "goity"
click at [914, 362] on button "Check in" at bounding box center [912, 367] width 70 height 28
click at [664, 188] on button "Clear" at bounding box center [660, 192] width 51 height 28
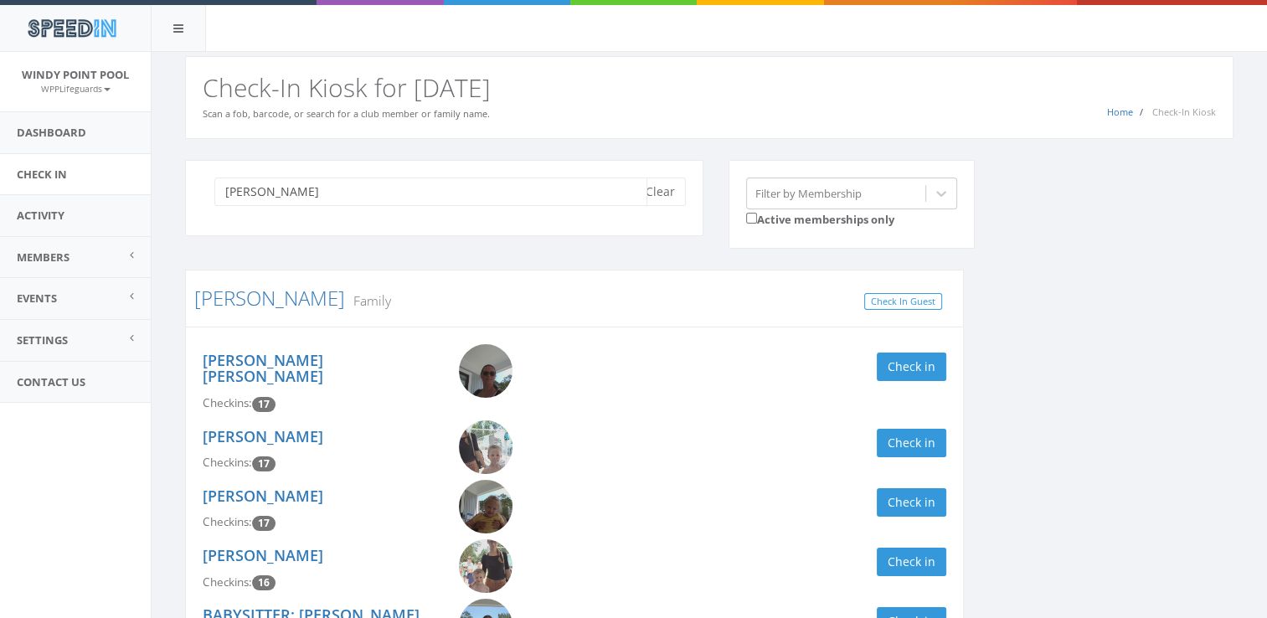
type input "[PERSON_NAME]"
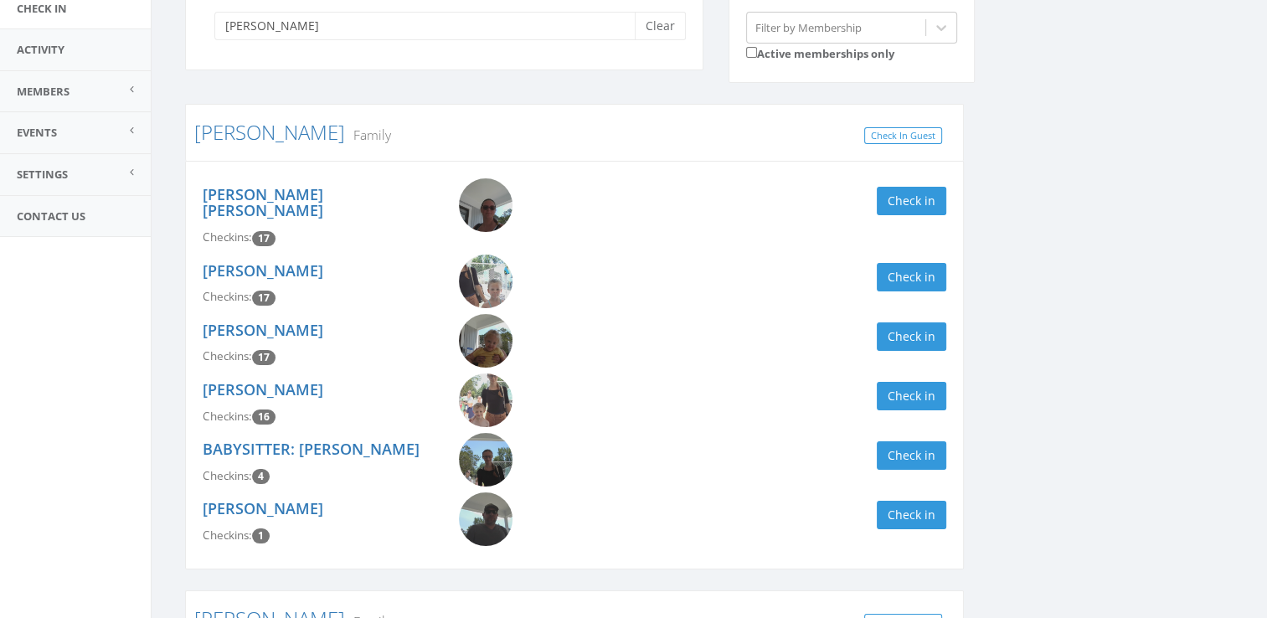
scroll to position [167, 0]
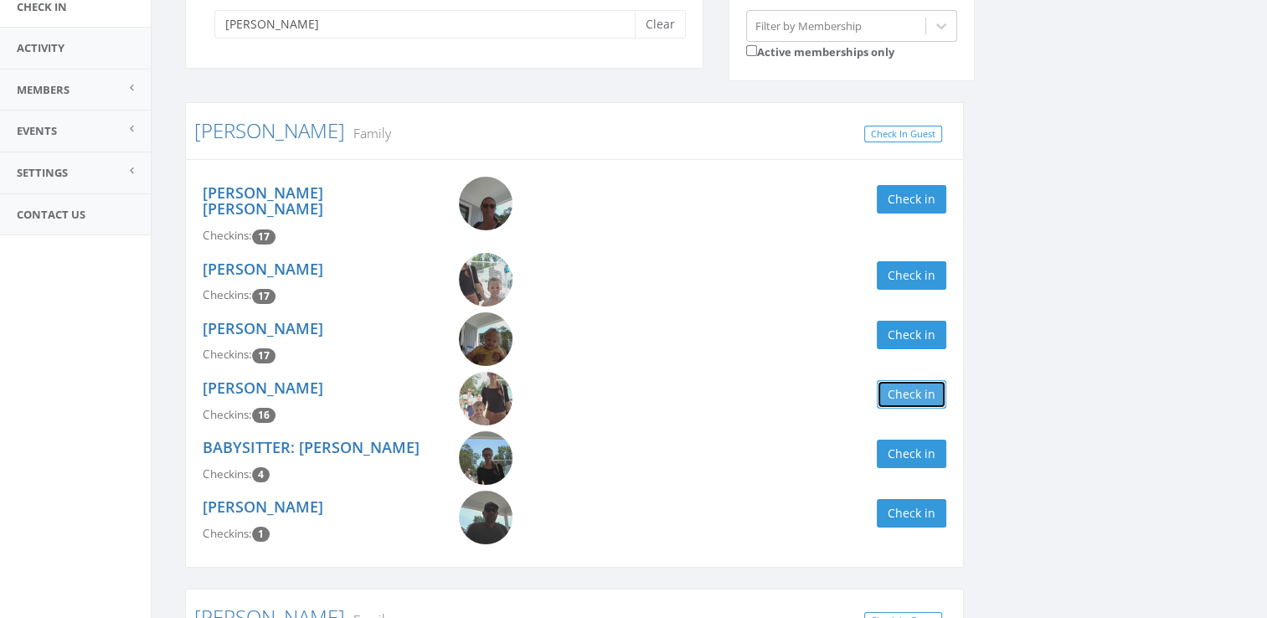
click at [912, 380] on button "Check in" at bounding box center [912, 394] width 70 height 28
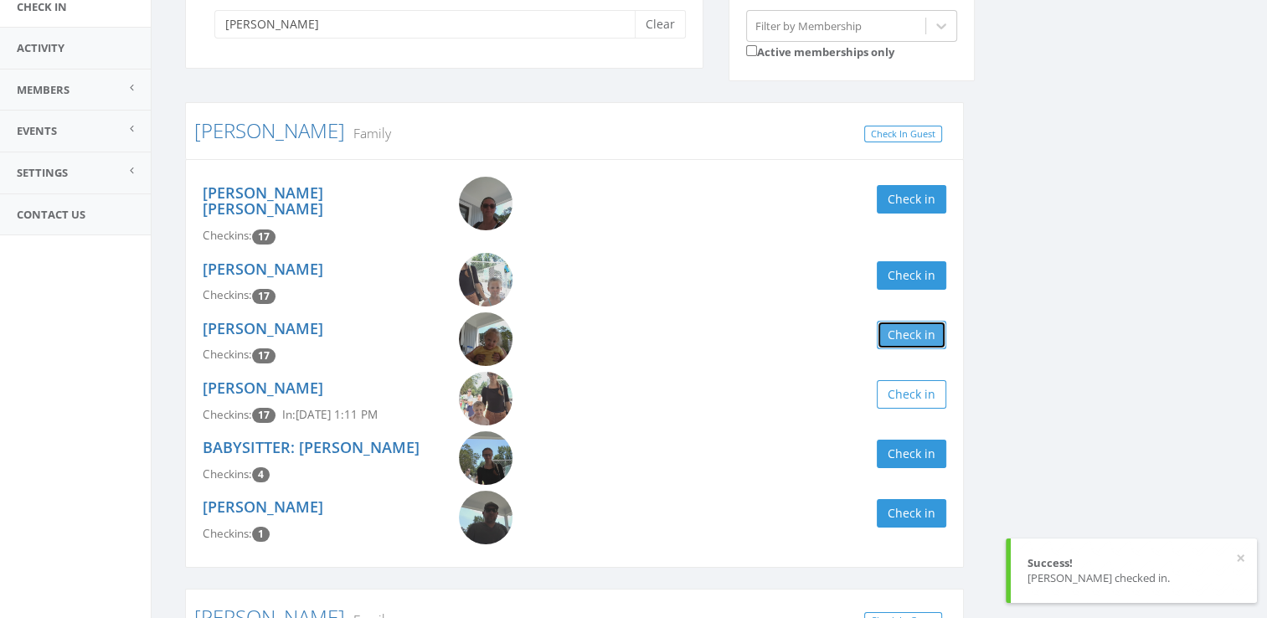
click at [902, 321] on button "Check in" at bounding box center [912, 335] width 70 height 28
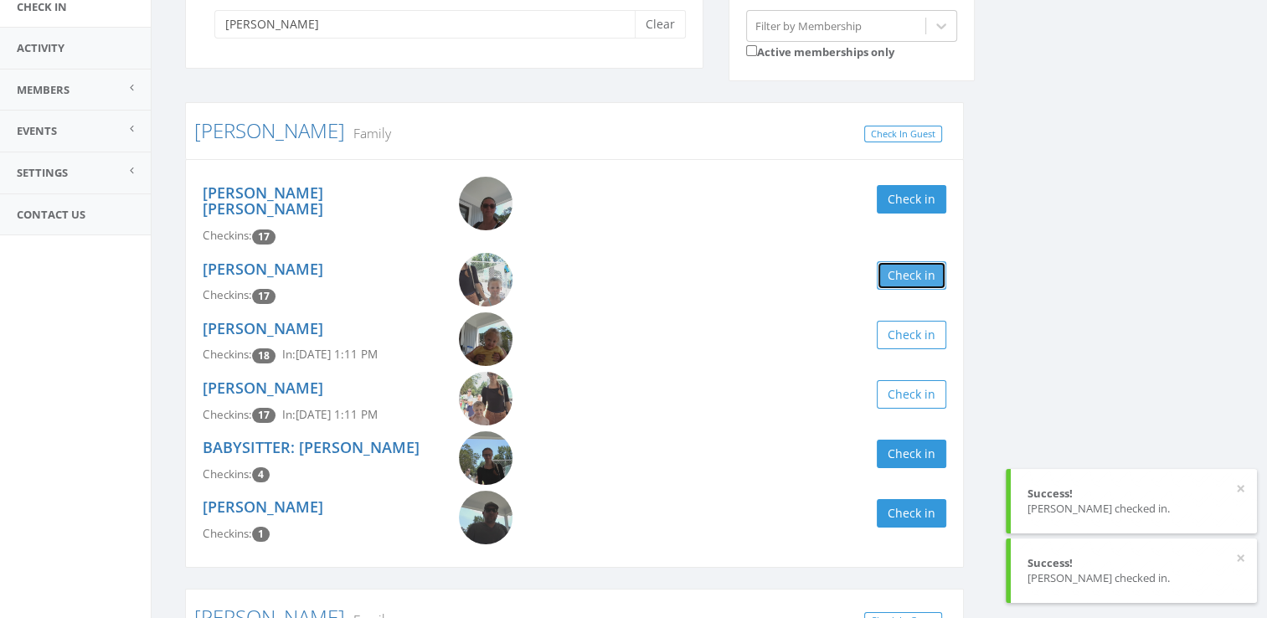
click at [891, 261] on button "Check in" at bounding box center [912, 275] width 70 height 28
click at [901, 189] on button "Check in" at bounding box center [912, 199] width 70 height 28
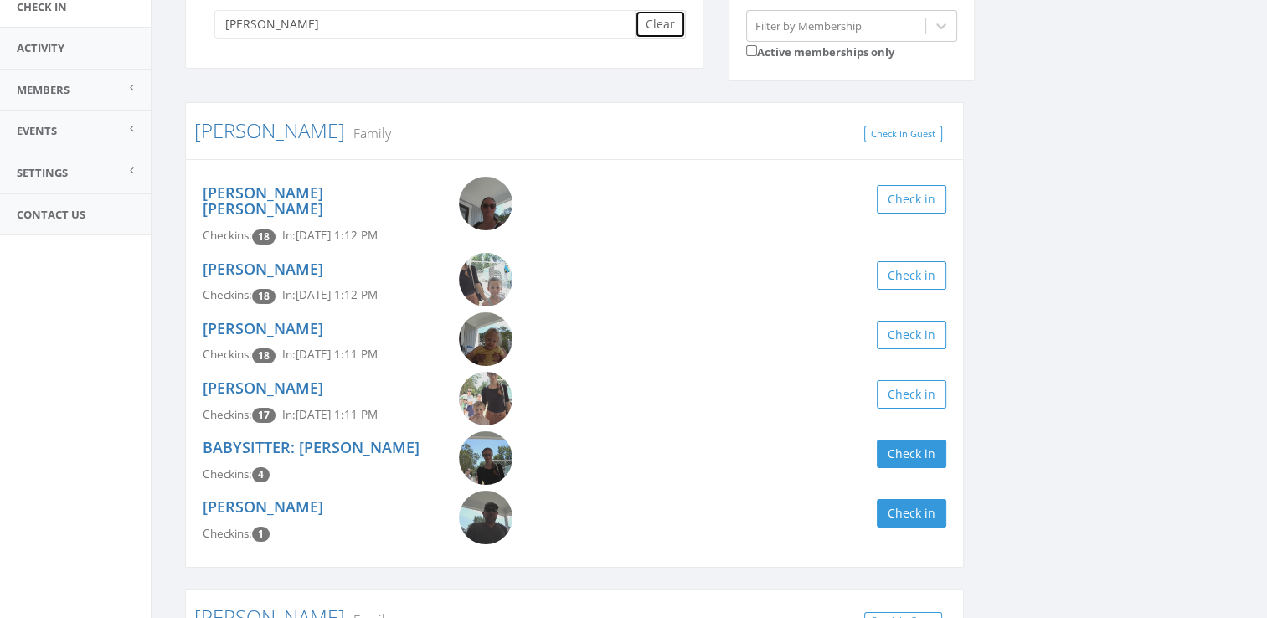
click at [662, 28] on button "Clear" at bounding box center [660, 24] width 51 height 28
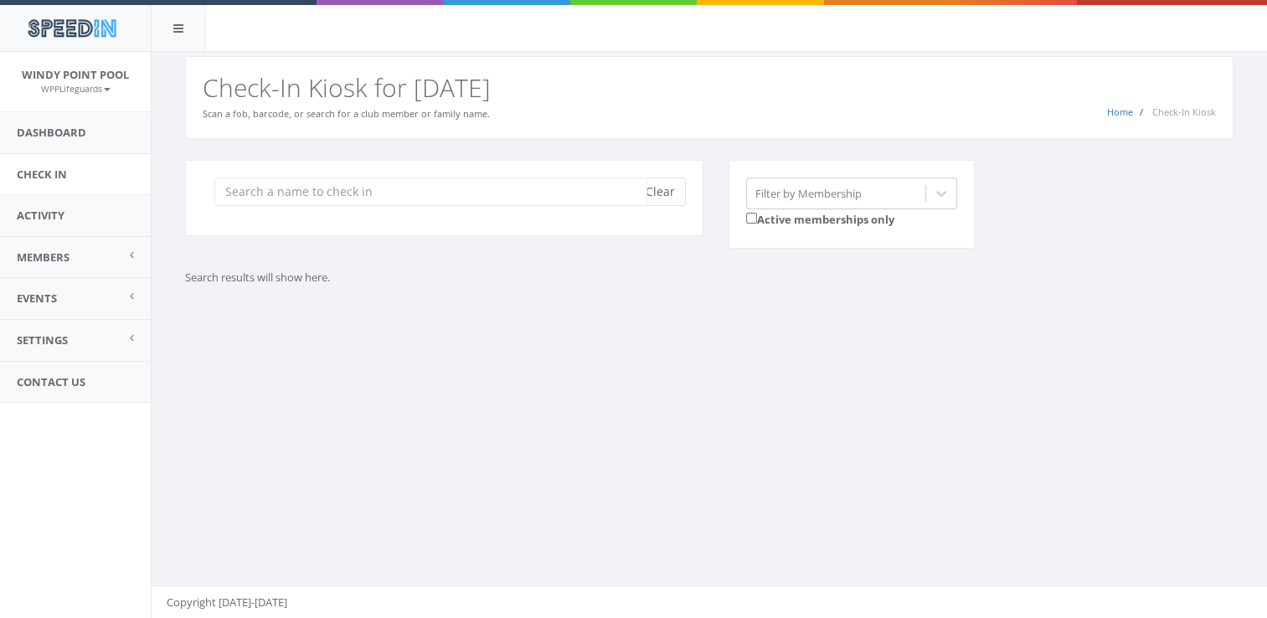
scroll to position [0, 0]
click at [405, 377] on div "You are using Internet Explorer, which is an old, insecure browser that does no…" at bounding box center [709, 335] width 1116 height 567
click at [433, 196] on input "search" at bounding box center [430, 192] width 433 height 28
click at [339, 183] on input "search" at bounding box center [430, 192] width 433 height 28
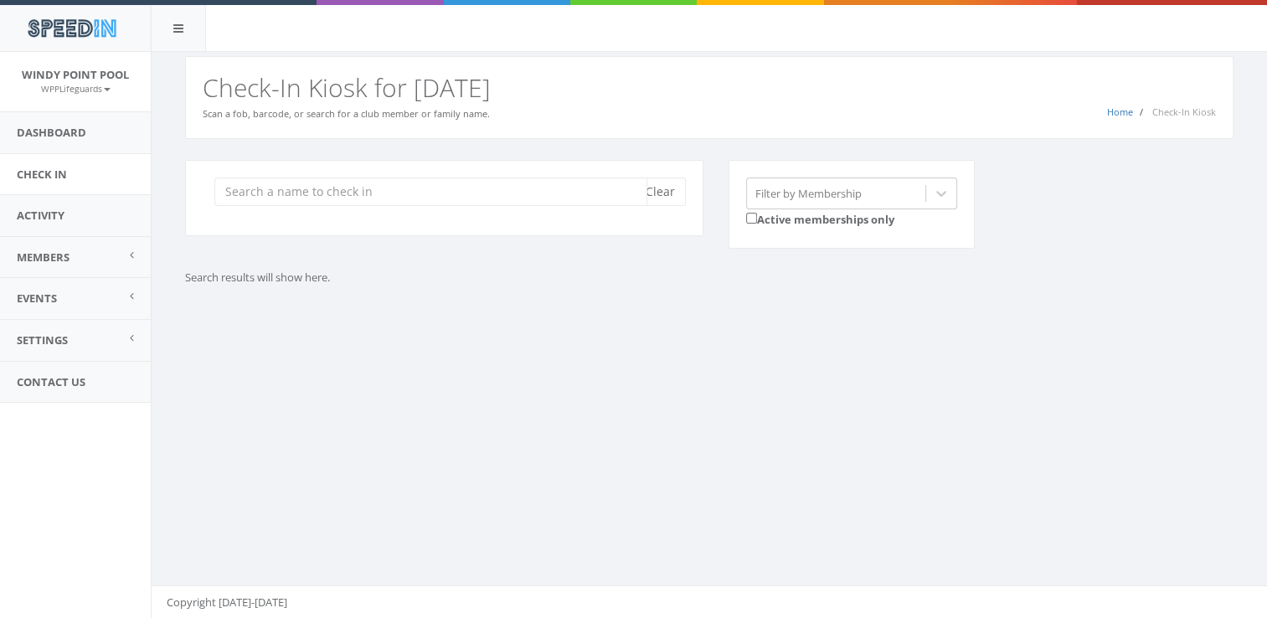
click at [339, 183] on input "search" at bounding box center [430, 192] width 433 height 28
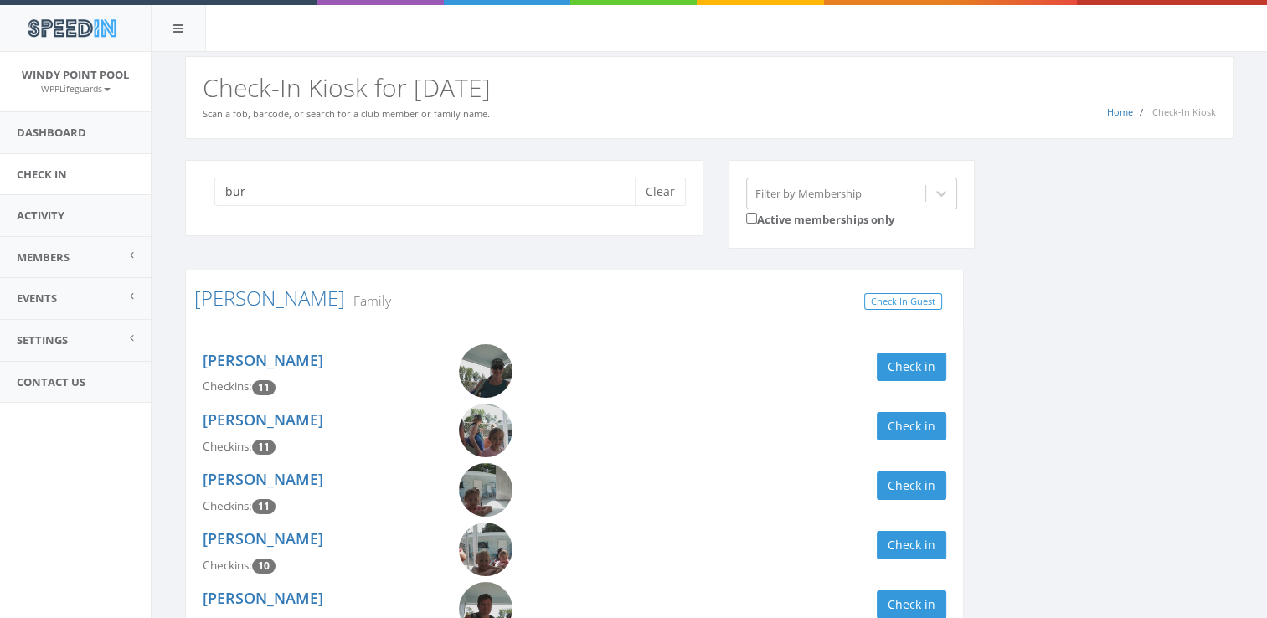
click at [462, 193] on input "bur" at bounding box center [430, 192] width 433 height 28
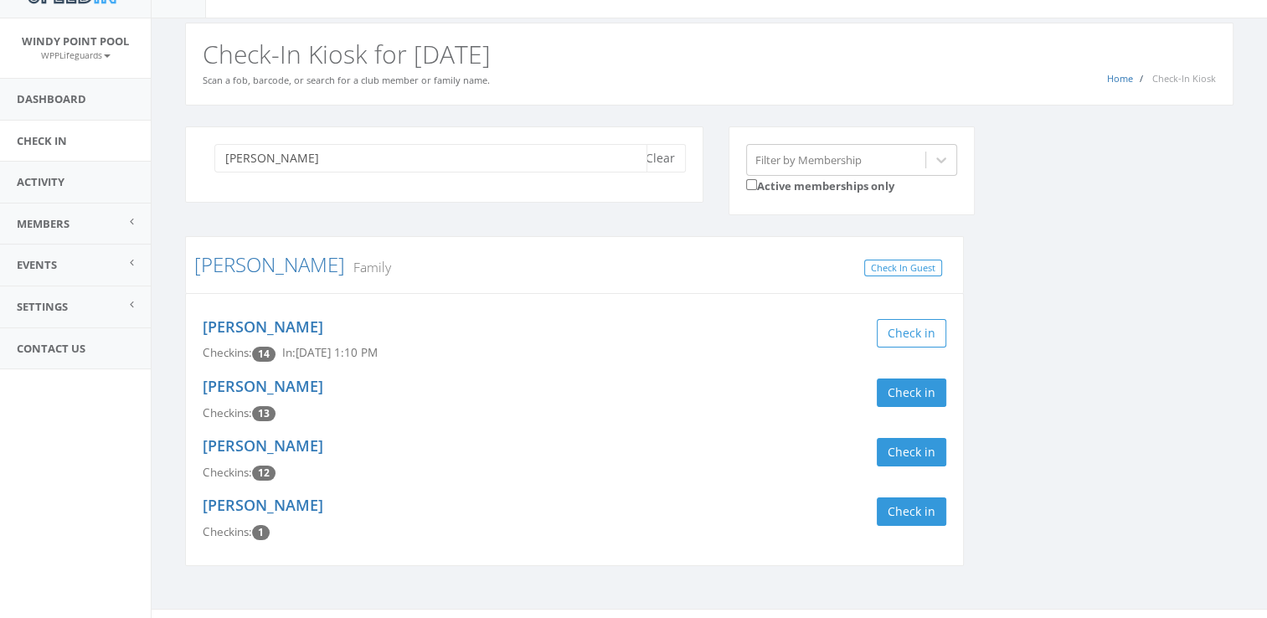
scroll to position [56, 0]
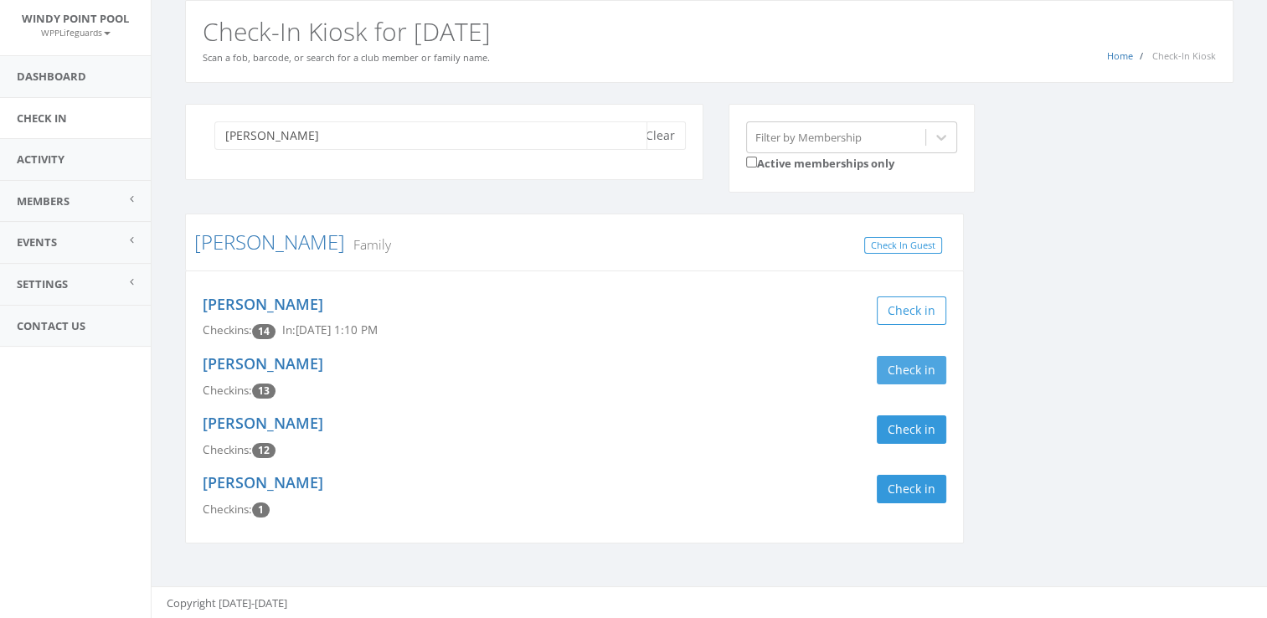
type input "[PERSON_NAME]"
click at [914, 359] on button "Check in" at bounding box center [912, 370] width 70 height 28
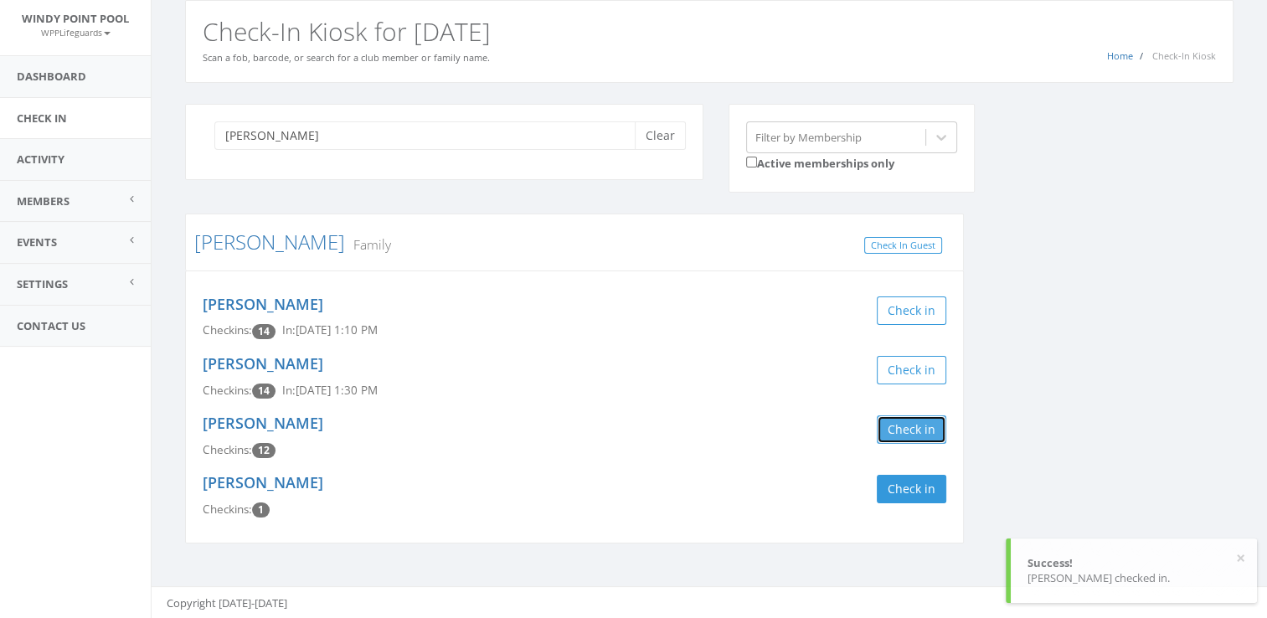
click at [910, 430] on button "Check in" at bounding box center [912, 429] width 70 height 28
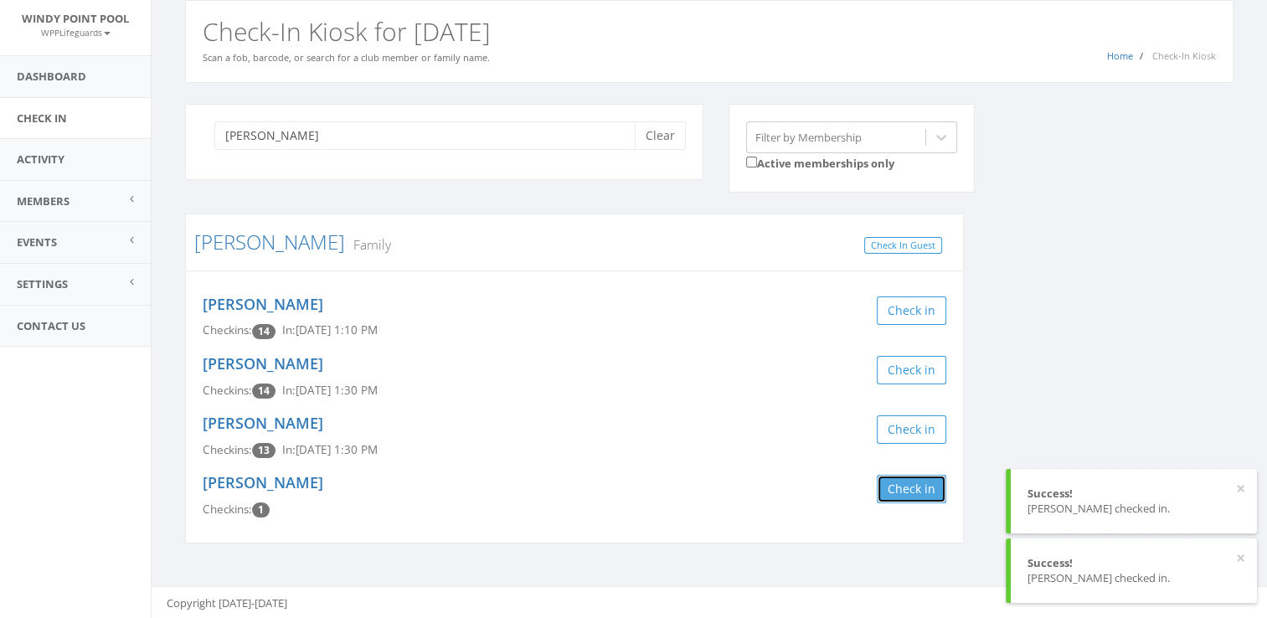
click at [911, 491] on button "Check in" at bounding box center [912, 489] width 70 height 28
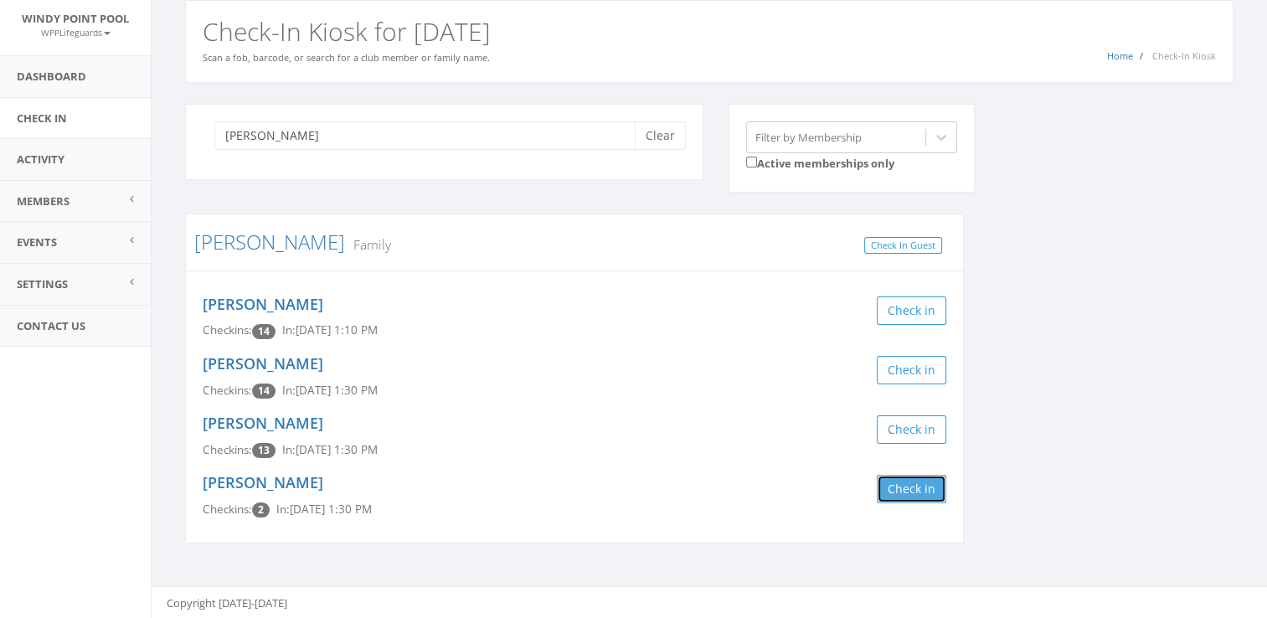
click at [892, 486] on button "Check in" at bounding box center [912, 489] width 70 height 28
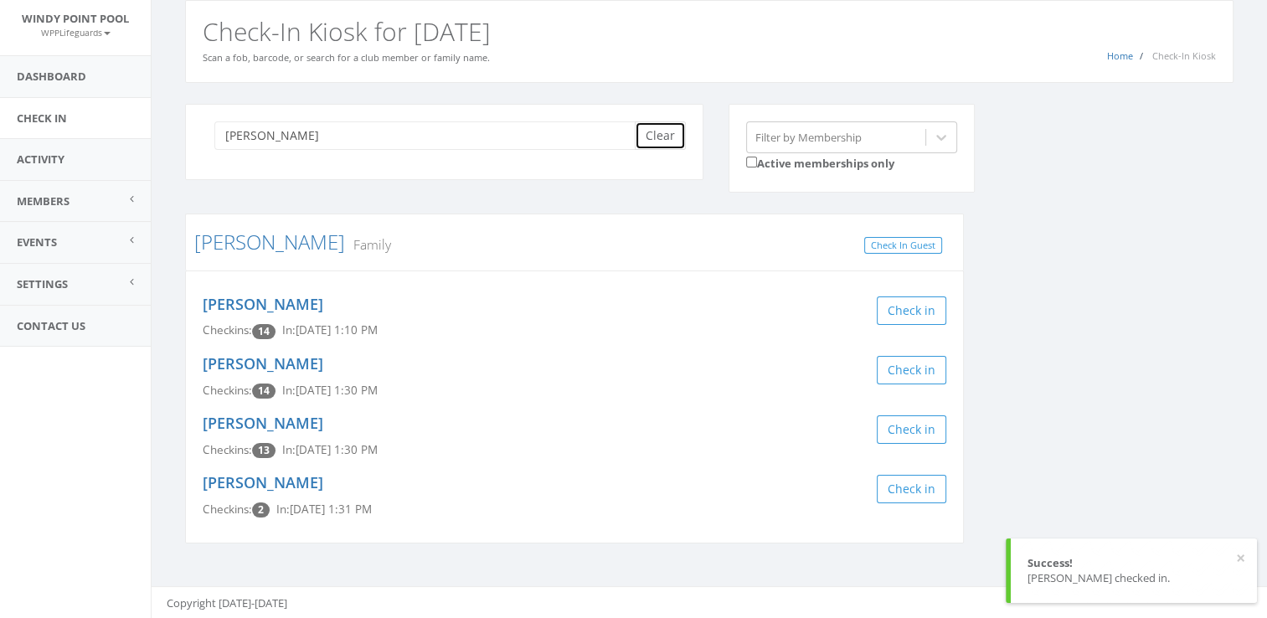
click at [646, 131] on button "Clear" at bounding box center [660, 135] width 51 height 28
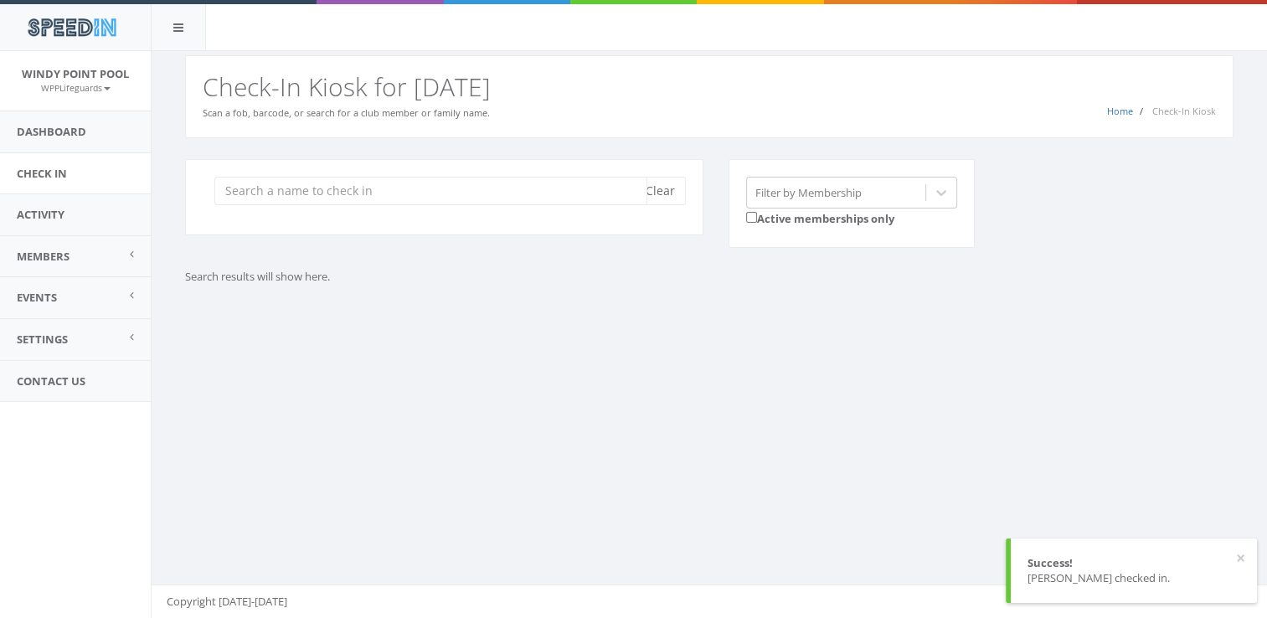
scroll to position [0, 0]
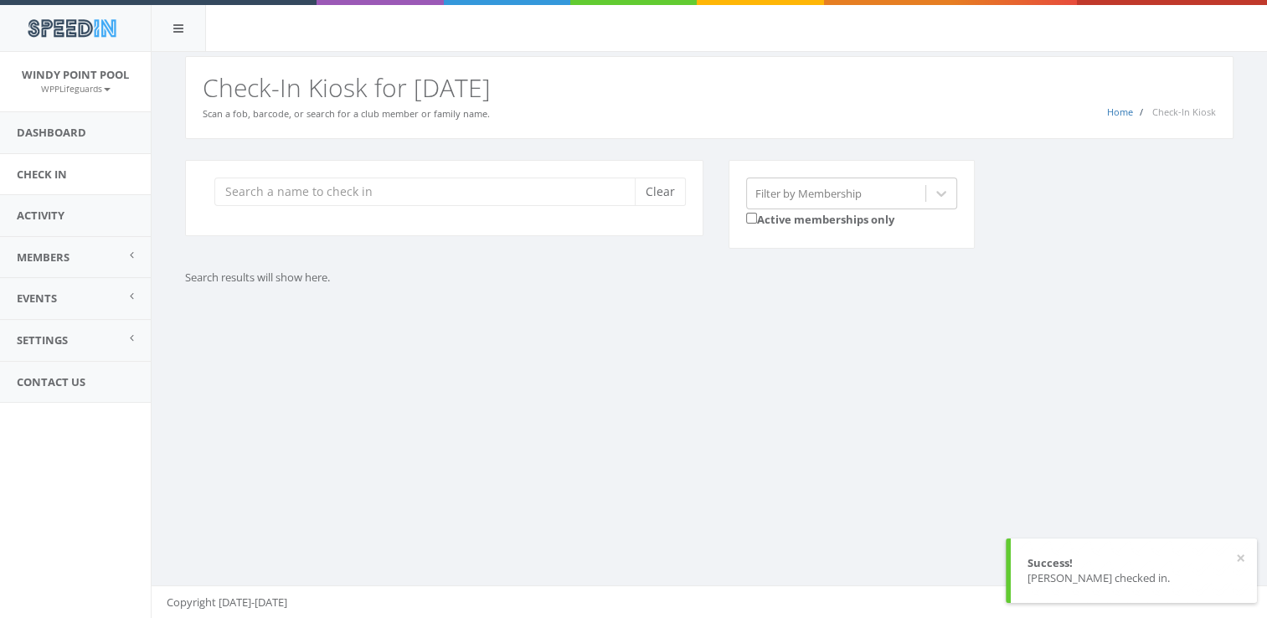
click at [723, 451] on div "You are using Internet Explorer, which is an old, insecure browser that does no…" at bounding box center [709, 335] width 1116 height 567
click at [419, 195] on input "search" at bounding box center [430, 192] width 433 height 28
click at [383, 245] on div "Clear" at bounding box center [444, 208] width 543 height 97
type input "block"
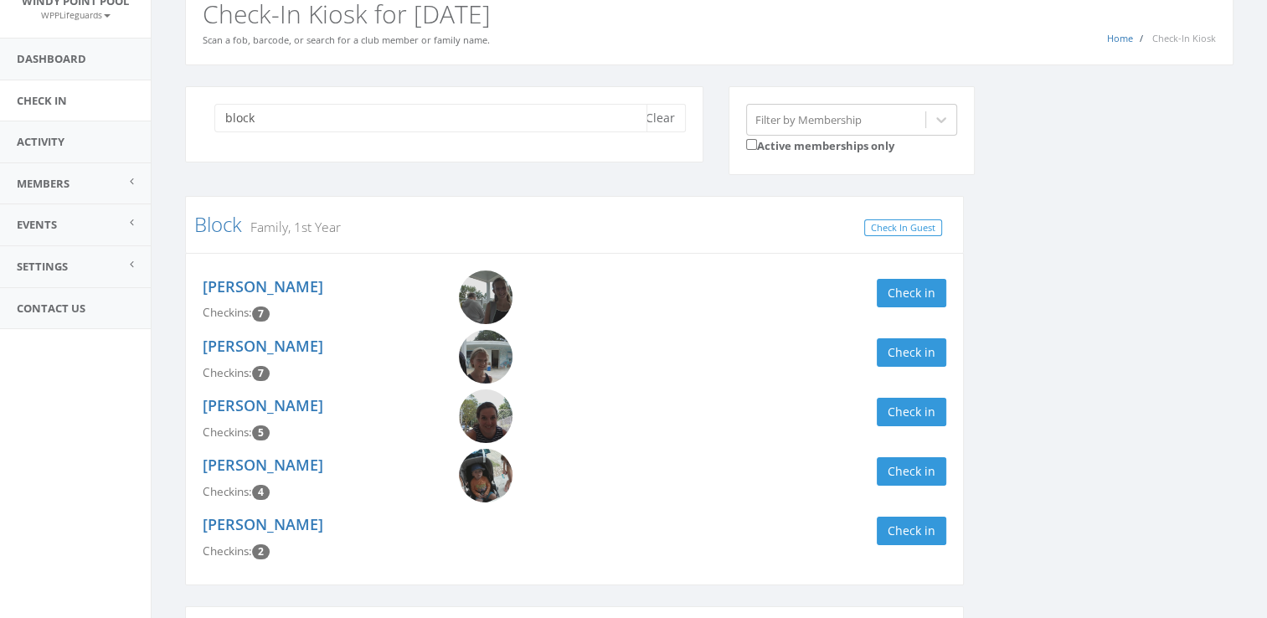
scroll to position [97, 0]
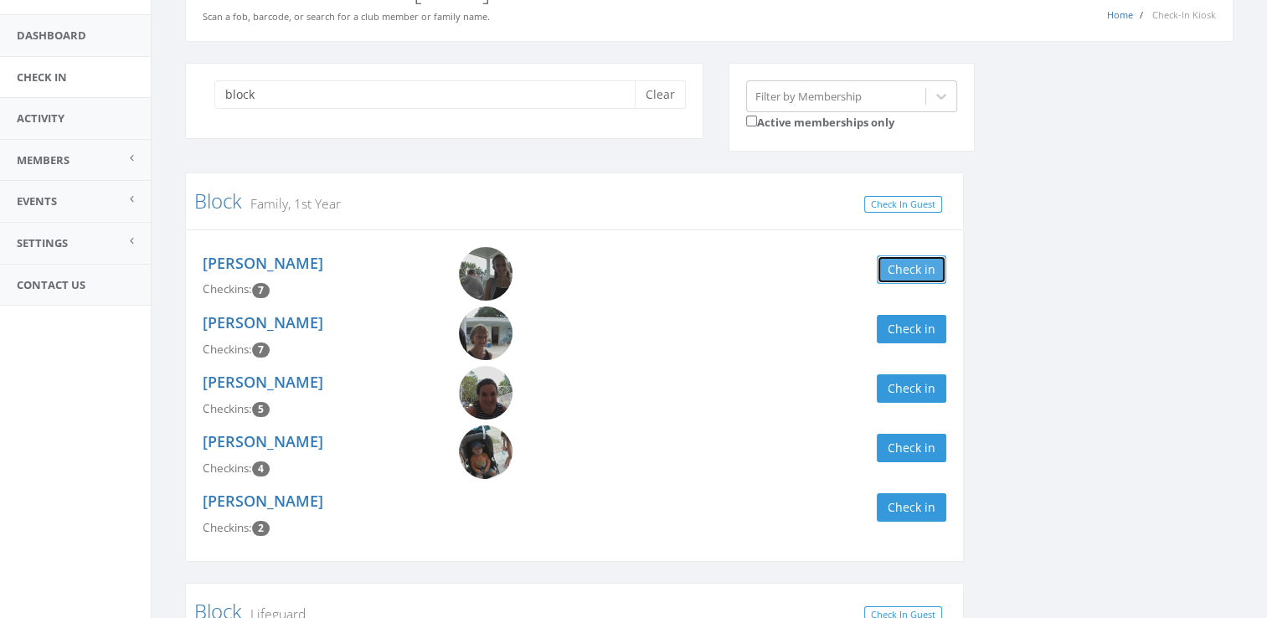
click at [919, 276] on button "Check in" at bounding box center [912, 269] width 70 height 28
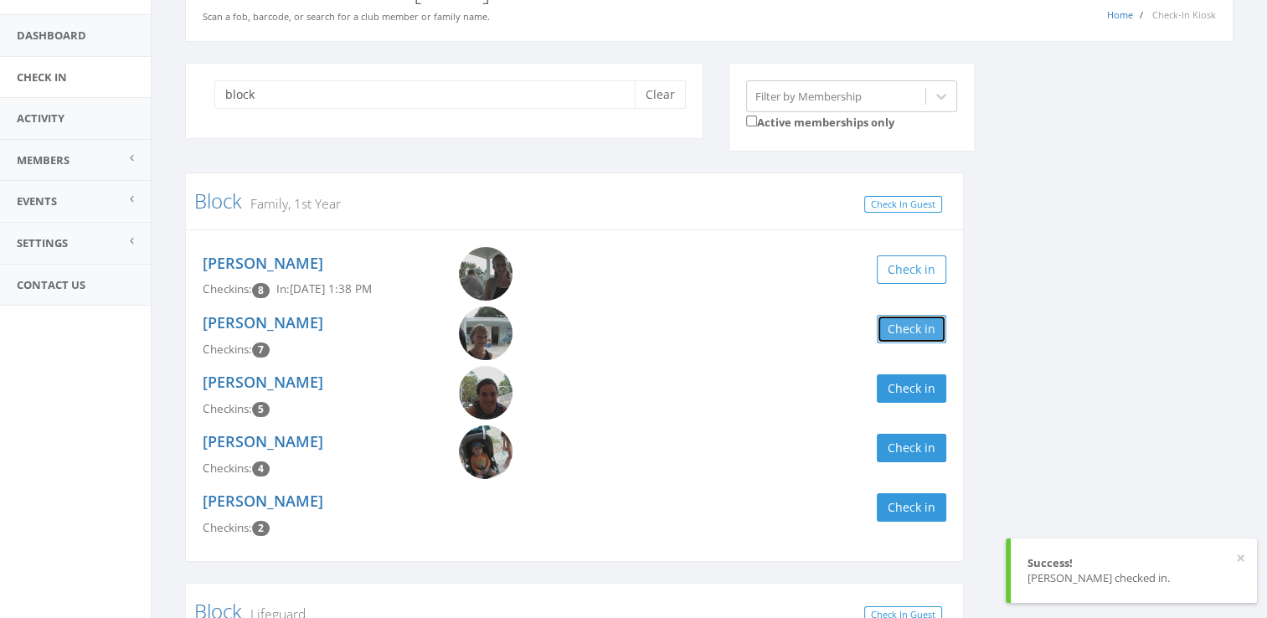
click at [907, 329] on button "Check in" at bounding box center [912, 329] width 70 height 28
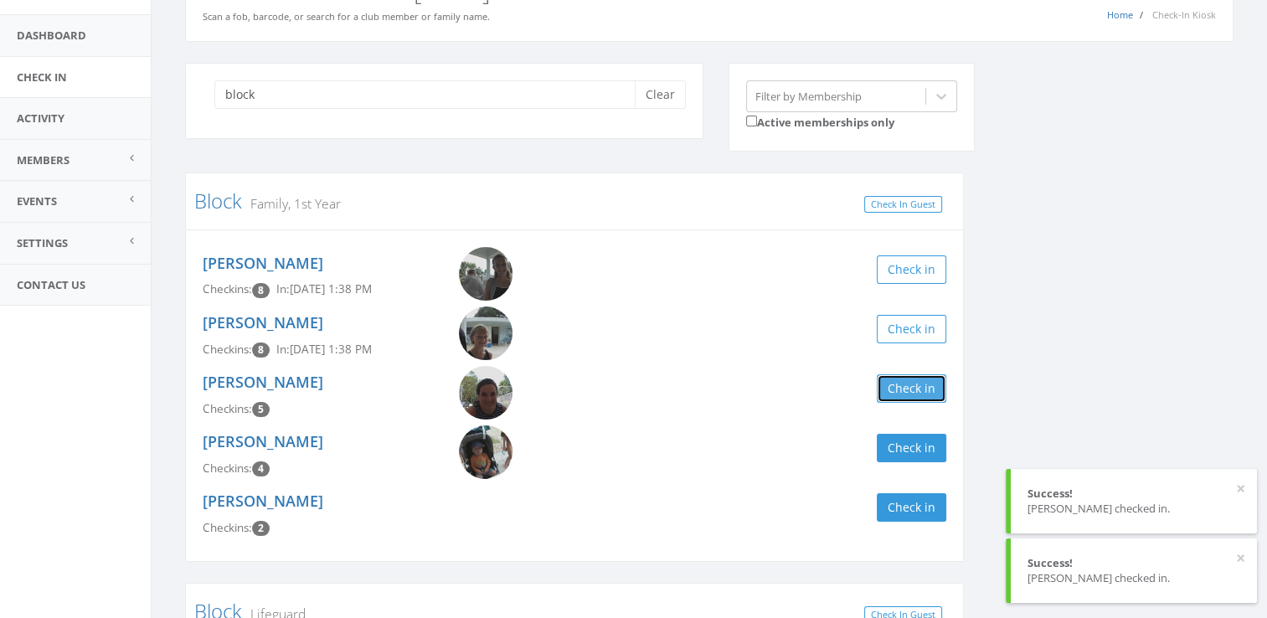
click at [909, 391] on button "Check in" at bounding box center [912, 388] width 70 height 28
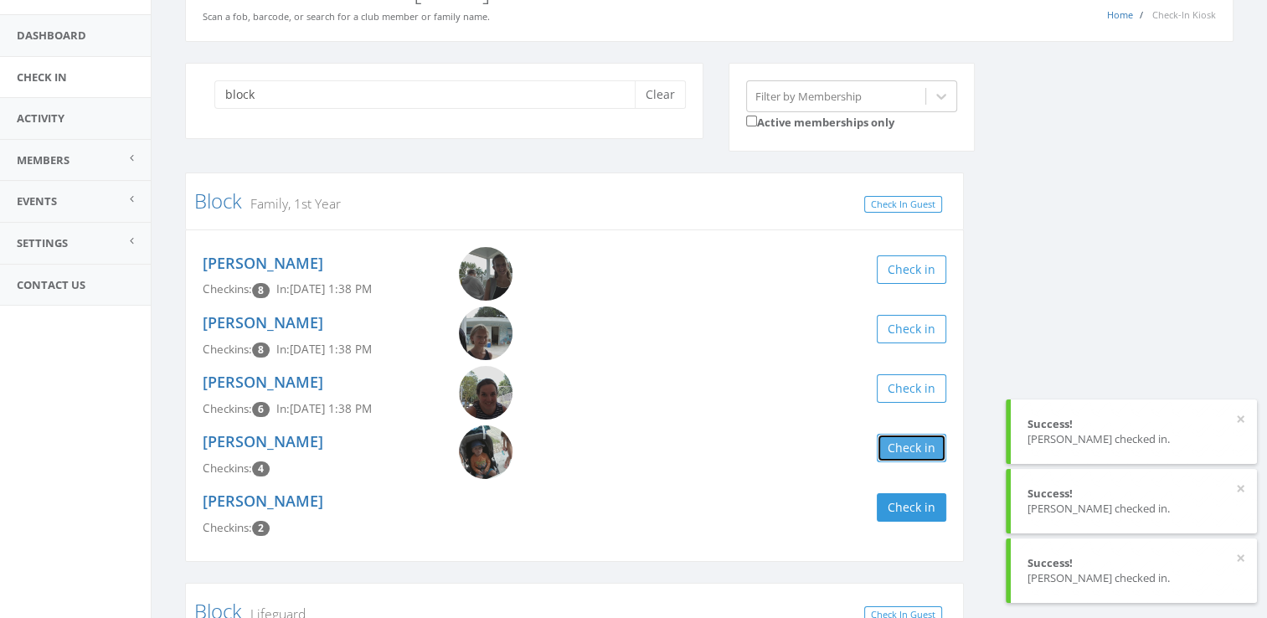
click at [919, 454] on button "Check in" at bounding box center [912, 448] width 70 height 28
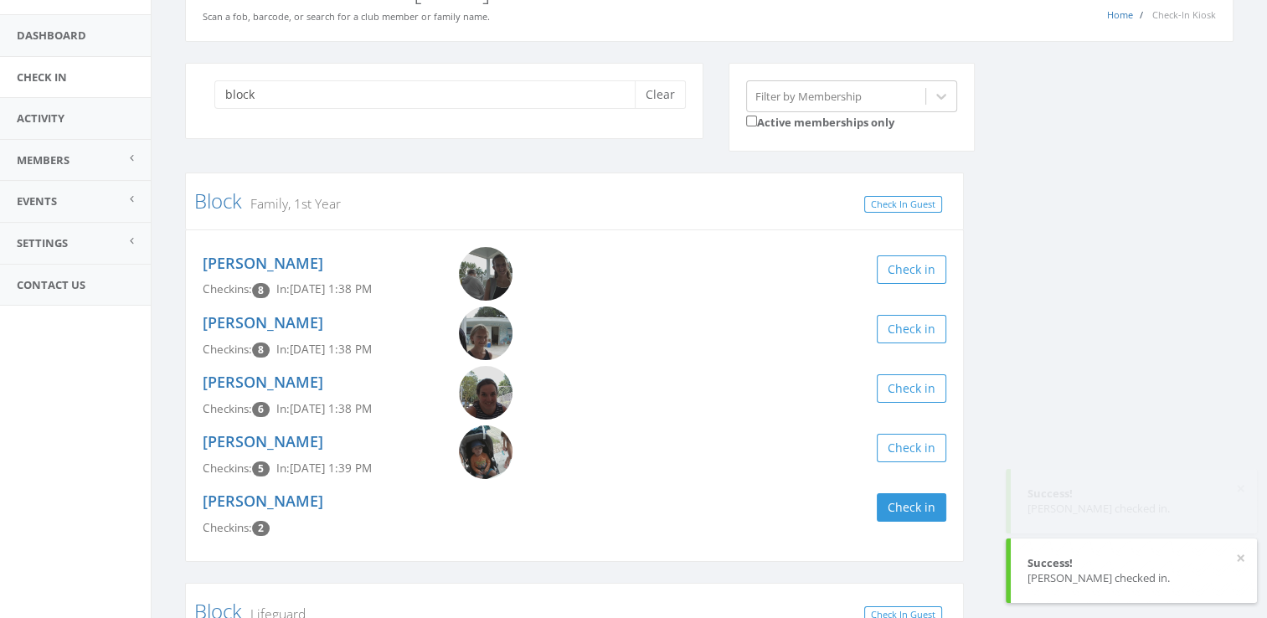
click at [182, 435] on div "Block Family, 1st Year Check In Guest [PERSON_NAME] Checkins: 8 In: [DATE] 1:38…" at bounding box center [575, 502] width 804 height 659
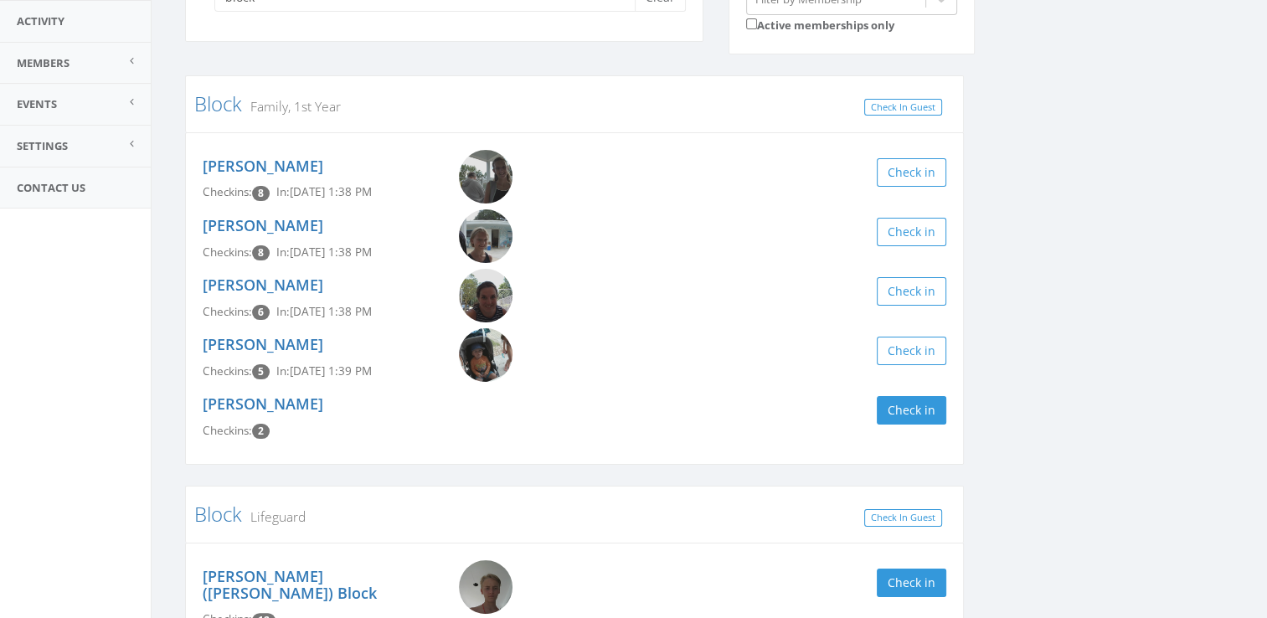
scroll to position [194, 0]
click at [1164, 238] on div "block Clear Filter by Membership Active memberships only Block Family, 1st Year…" at bounding box center [710, 350] width 1074 height 769
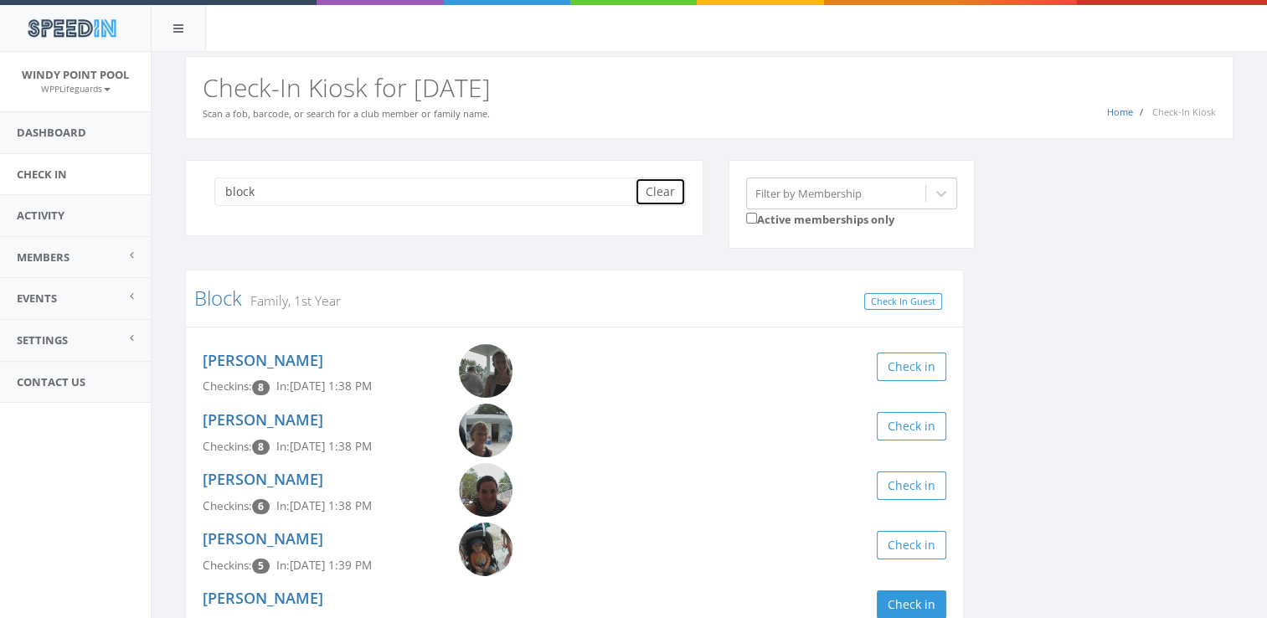
click at [661, 193] on button "Clear" at bounding box center [660, 192] width 51 height 28
type input "block"
click at [1107, 428] on div "block Clear Filter by Membership Active memberships only Block Family, 1st Year…" at bounding box center [710, 544] width 1074 height 769
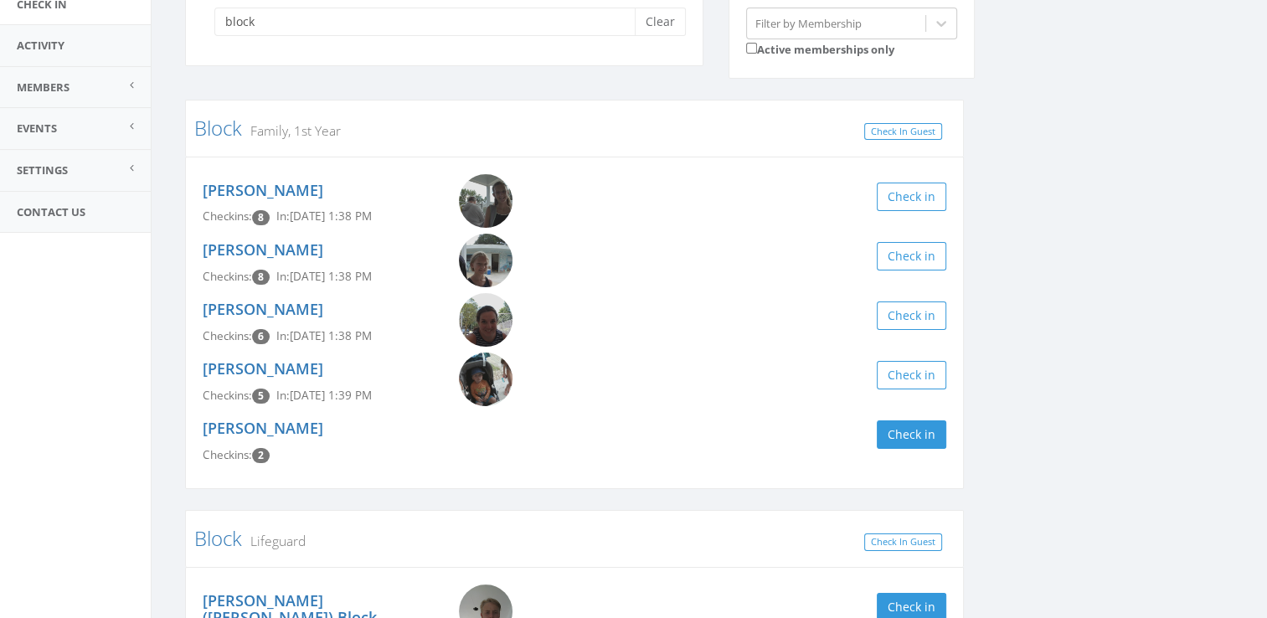
scroll to position [167, 0]
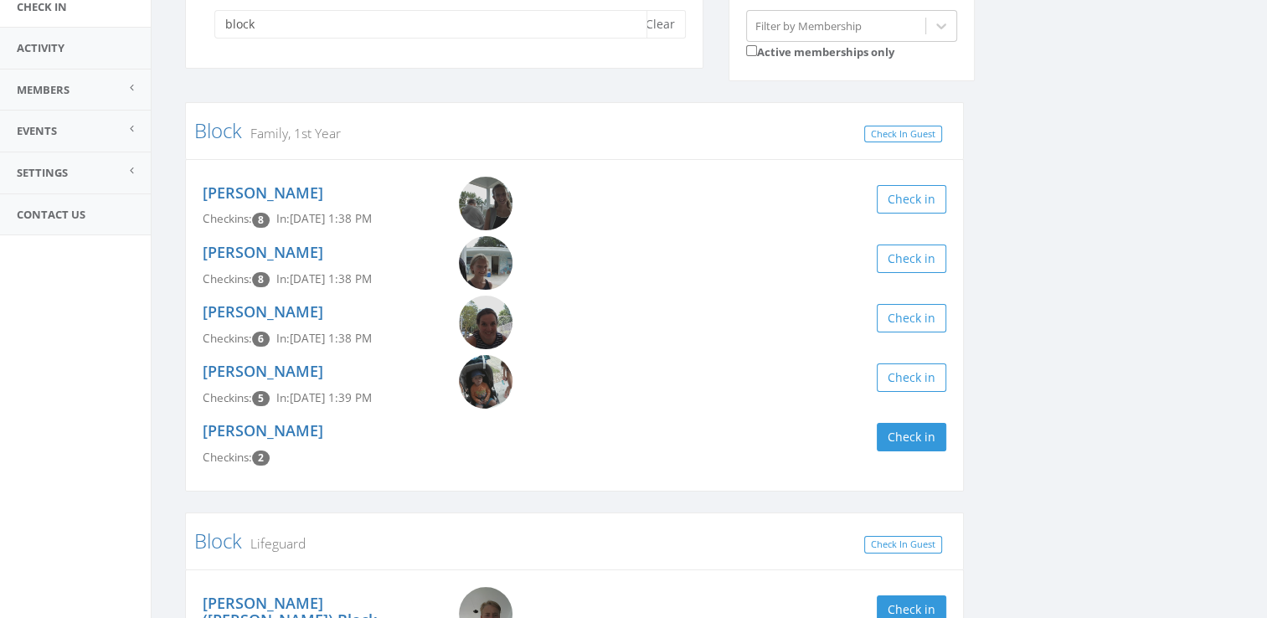
click at [631, 28] on input "block" at bounding box center [430, 24] width 433 height 28
click at [661, 28] on button "Clear" at bounding box center [660, 24] width 51 height 28
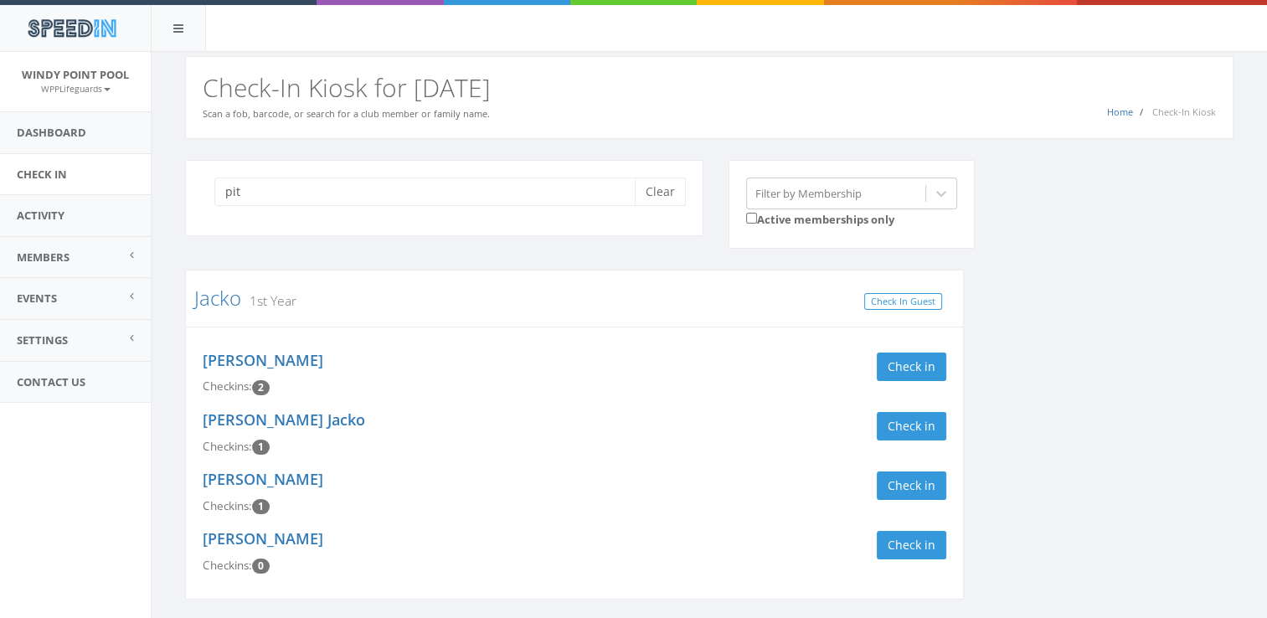
click at [1092, 357] on div "pit Clear Filter by Membership Active memberships only Jacko 1st Year Check In …" at bounding box center [710, 390] width 1074 height 461
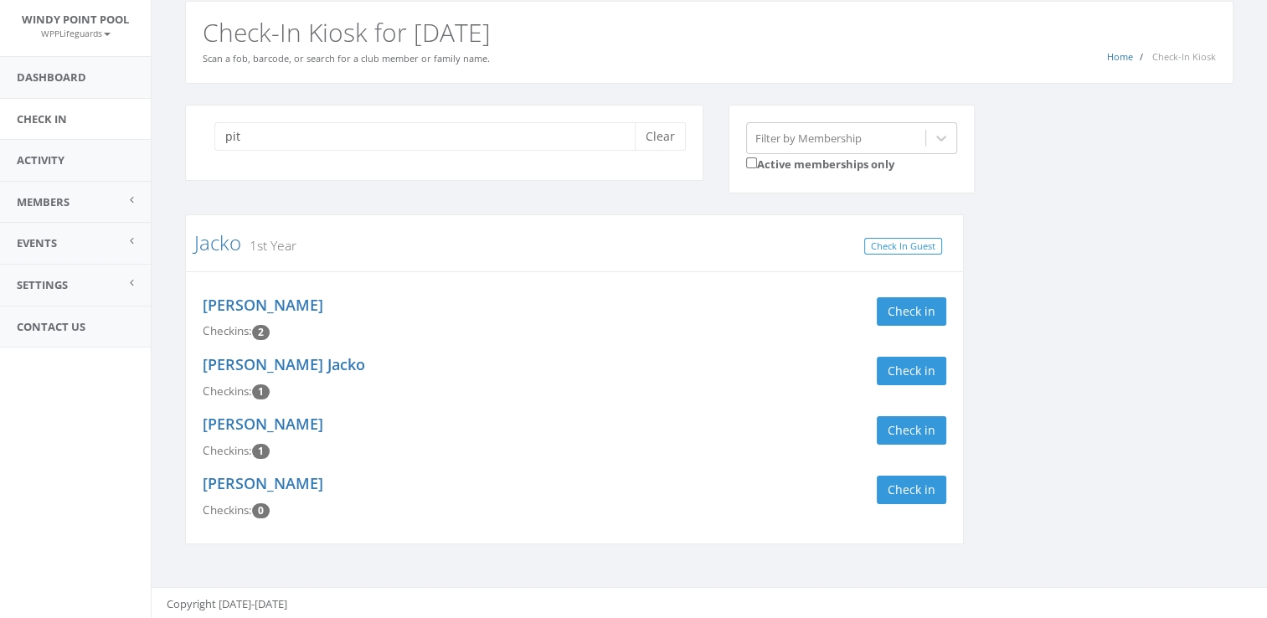
scroll to position [56, 0]
click at [900, 312] on button "Check in" at bounding box center [912, 310] width 70 height 28
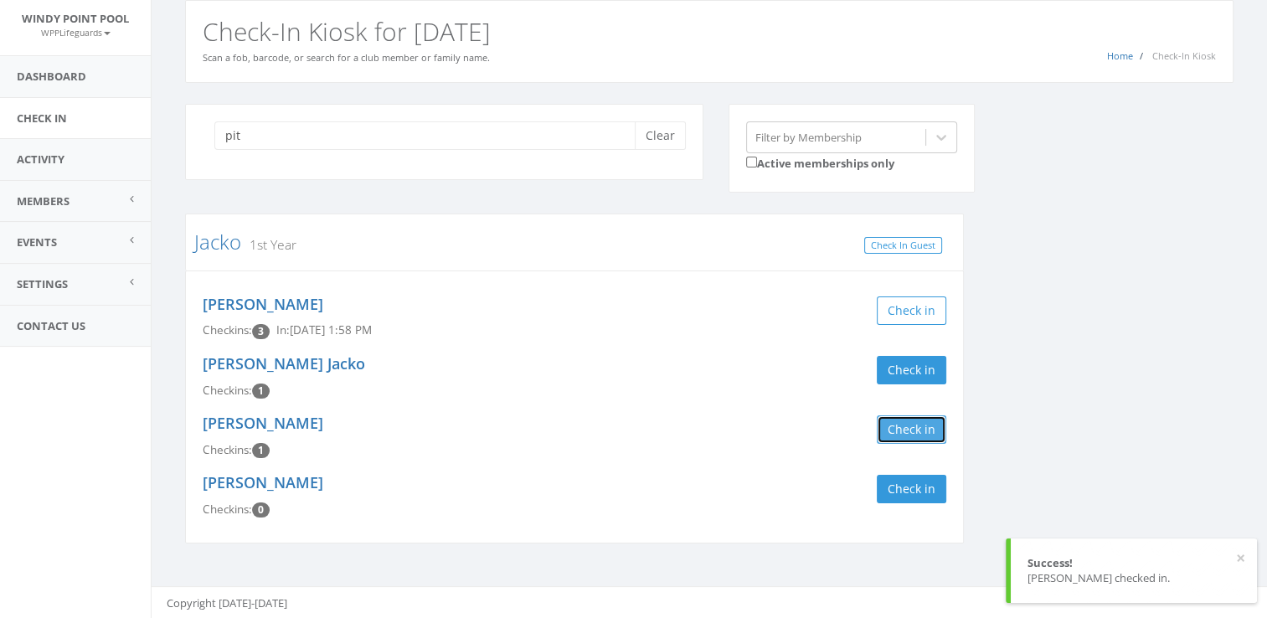
click at [925, 431] on button "Check in" at bounding box center [912, 429] width 70 height 28
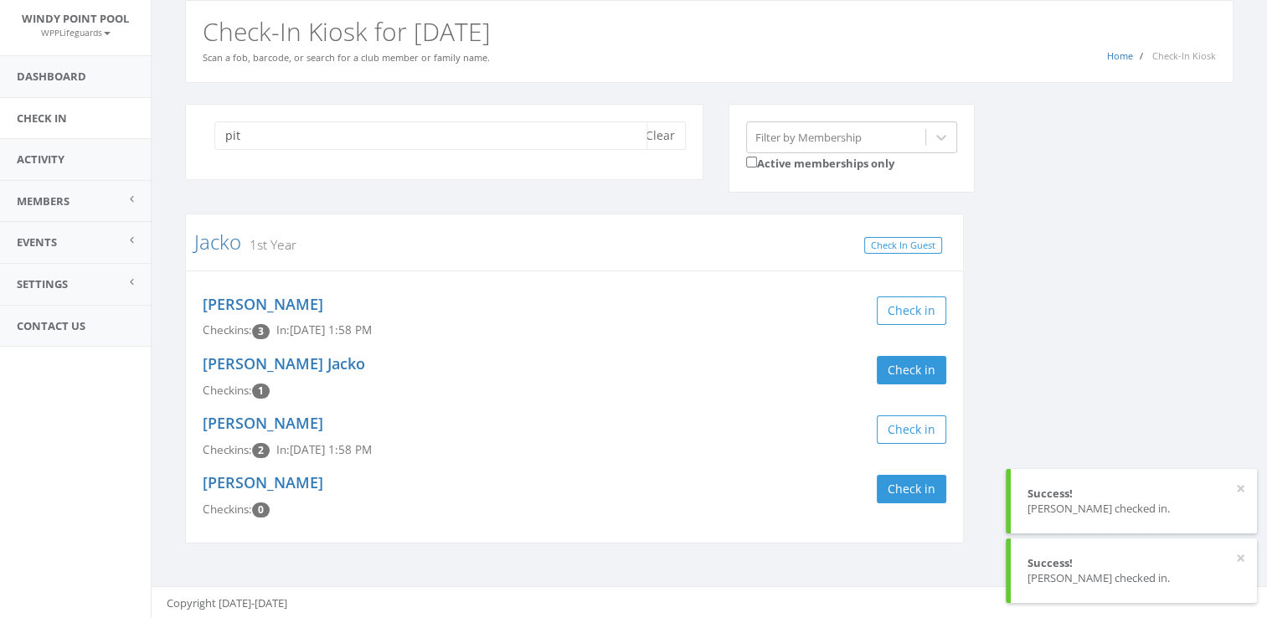
click at [605, 129] on input "pit" at bounding box center [430, 135] width 433 height 28
type input "p"
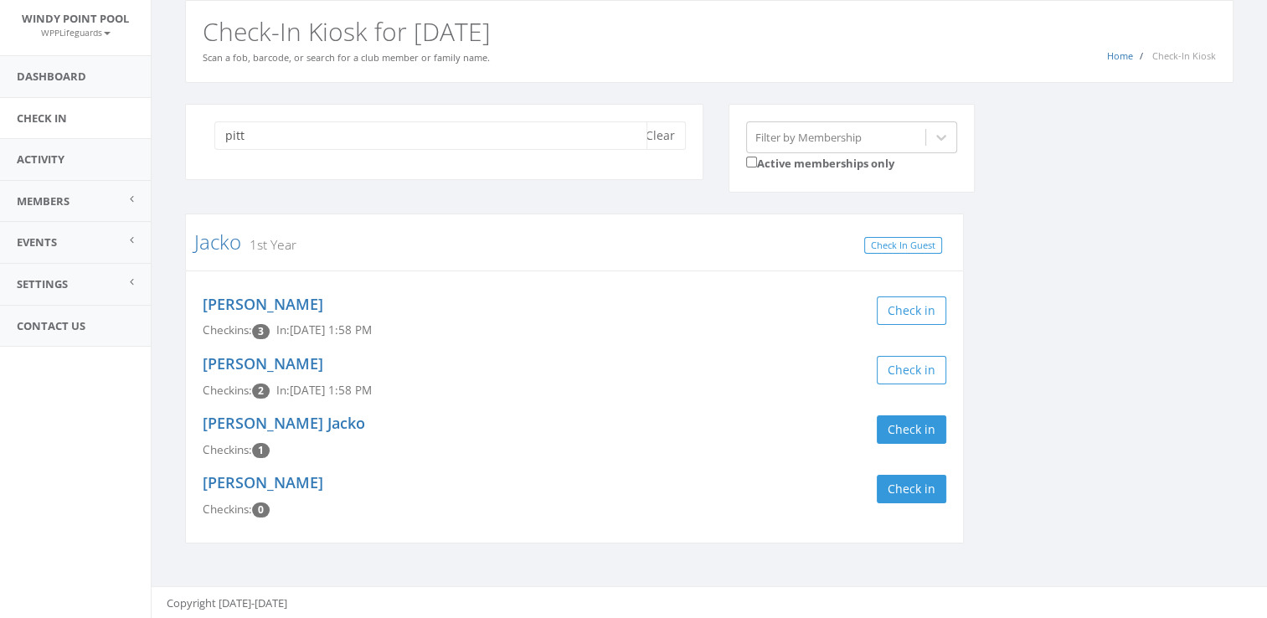
type input "pitt"
click at [1113, 343] on div "pitt Clear Filter by Membership Active memberships only Jacko 1st Year Check In…" at bounding box center [710, 334] width 1074 height 461
click at [653, 139] on button "Clear" at bounding box center [660, 135] width 51 height 28
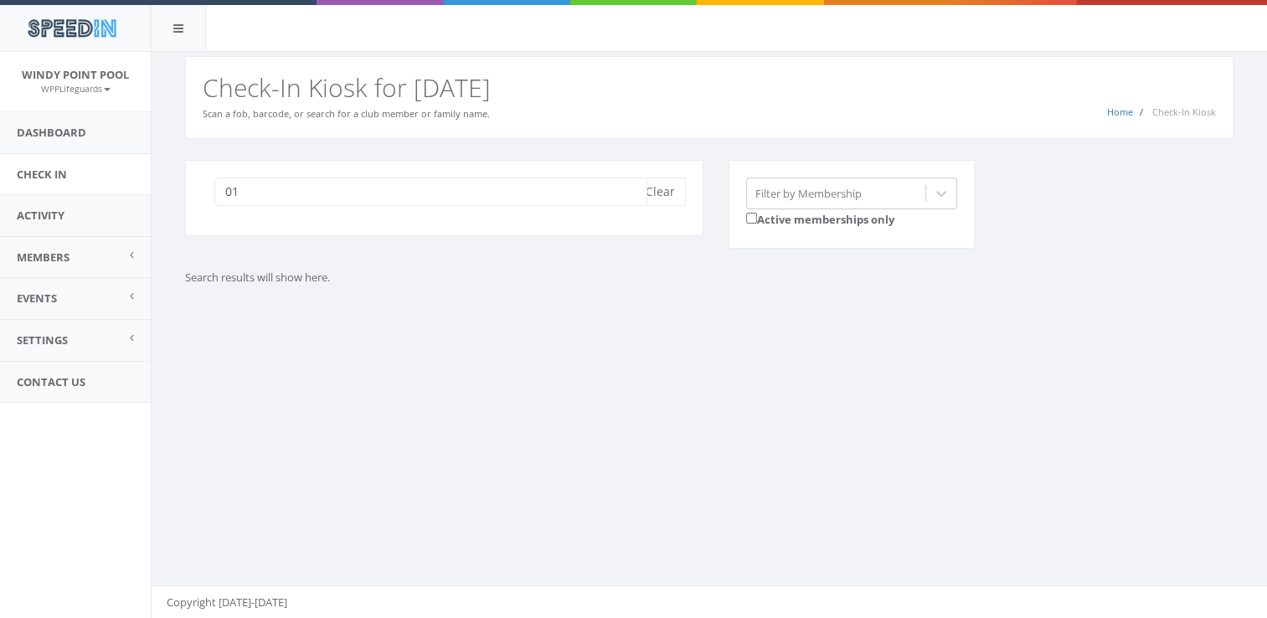
type input "0"
